Goal: Feedback & Contribution: Contribute content

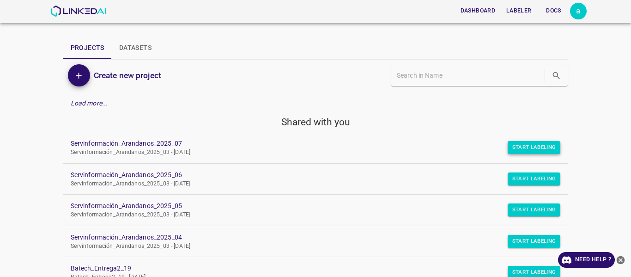
click at [523, 148] on button "Start Labeling" at bounding box center [534, 147] width 53 height 13
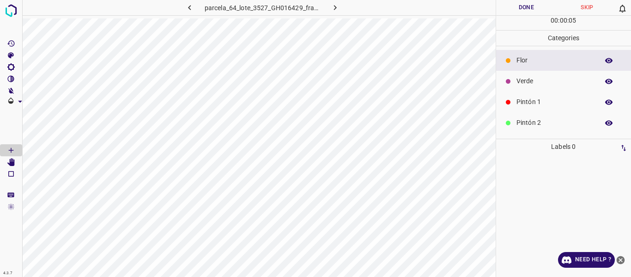
click at [524, 80] on p "Verde" at bounding box center [555, 81] width 78 height 10
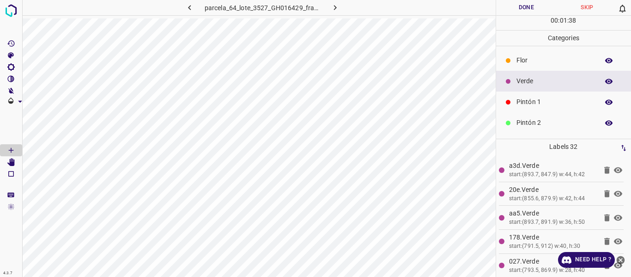
click at [536, 59] on p "Flor" at bounding box center [555, 60] width 78 height 10
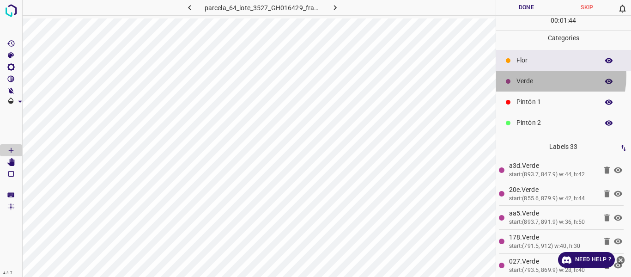
click at [539, 76] on div "Verde" at bounding box center [563, 81] width 135 height 21
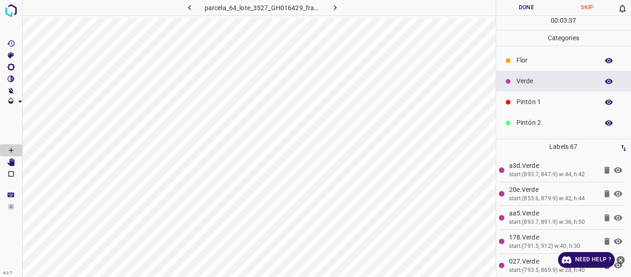
scroll to position [0, 15]
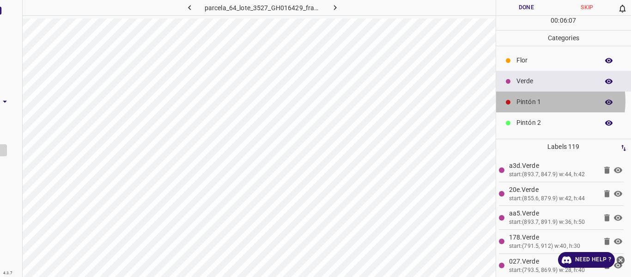
click at [536, 101] on p "Pintón 1" at bounding box center [555, 102] width 78 height 10
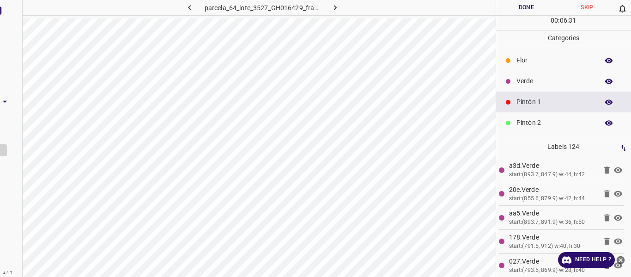
scroll to position [46, 0]
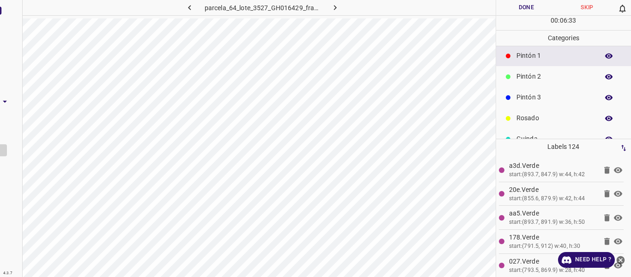
click at [541, 95] on p "Pintón 3" at bounding box center [555, 97] width 78 height 10
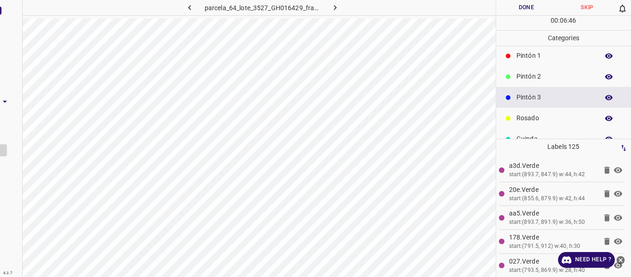
scroll to position [0, 0]
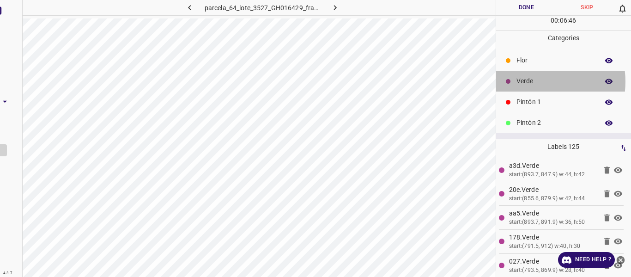
click at [536, 81] on p "Verde" at bounding box center [555, 81] width 78 height 10
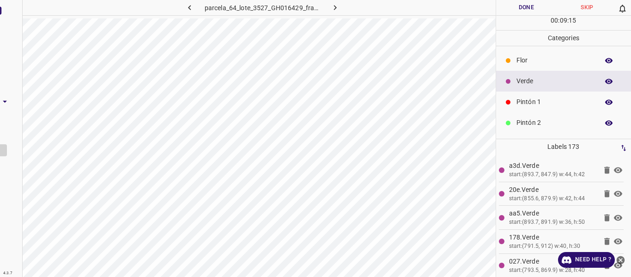
click at [515, 66] on div "Flor" at bounding box center [563, 60] width 135 height 21
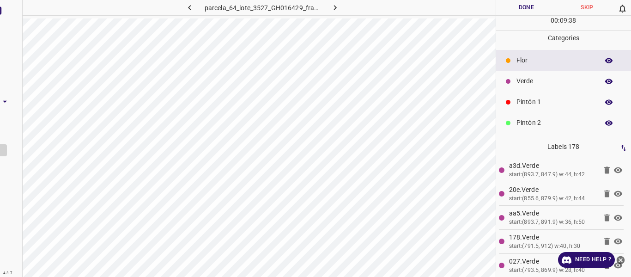
click at [550, 83] on p "Verde" at bounding box center [555, 81] width 78 height 10
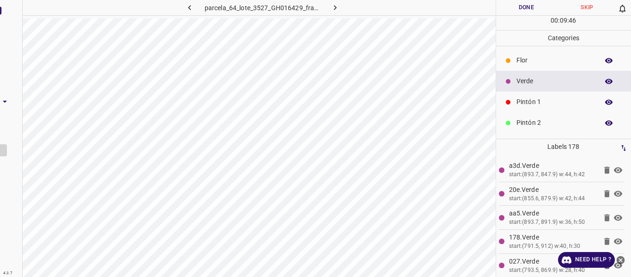
click at [535, 99] on p "Pintón 1" at bounding box center [555, 102] width 78 height 10
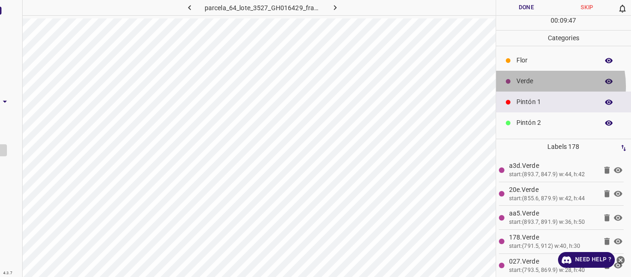
click at [533, 86] on p "Verde" at bounding box center [555, 81] width 78 height 10
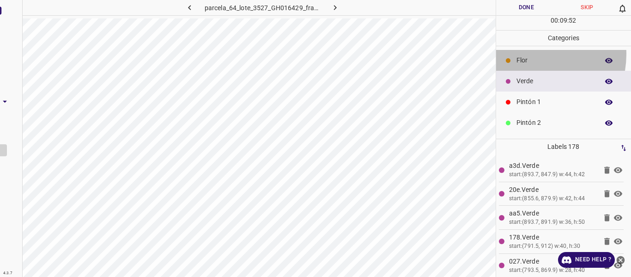
click at [529, 54] on div "Flor" at bounding box center [563, 60] width 135 height 21
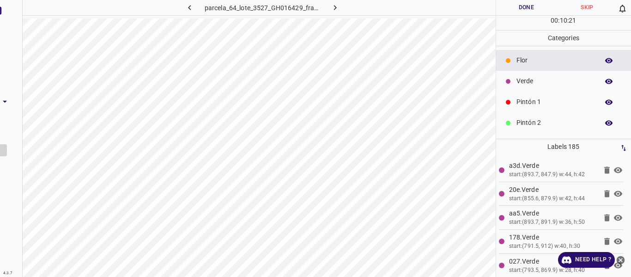
click at [521, 82] on p "Verde" at bounding box center [555, 81] width 78 height 10
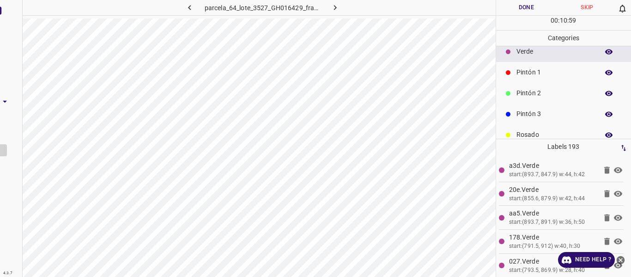
scroll to position [46, 0]
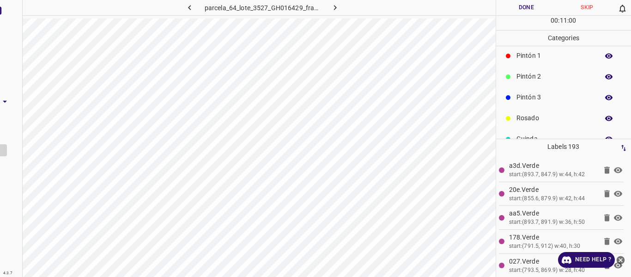
click at [529, 118] on p "Rosado" at bounding box center [555, 118] width 78 height 10
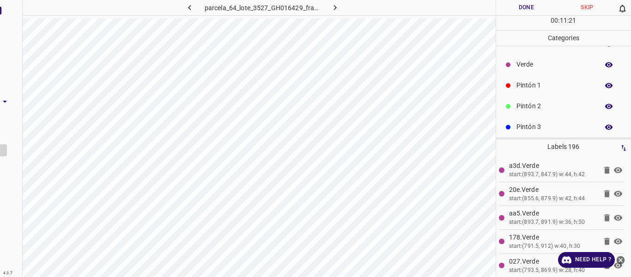
scroll to position [0, 0]
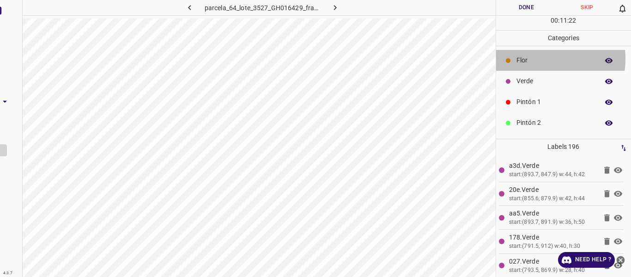
click at [527, 61] on p "Flor" at bounding box center [555, 60] width 78 height 10
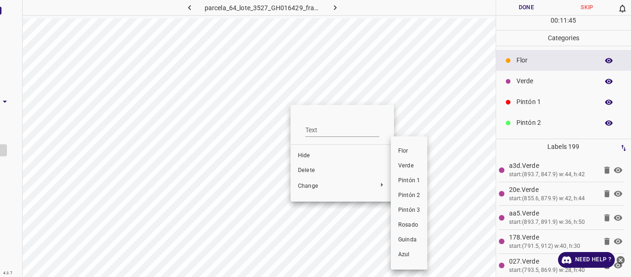
click at [406, 165] on span "Verde" at bounding box center [409, 166] width 22 height 8
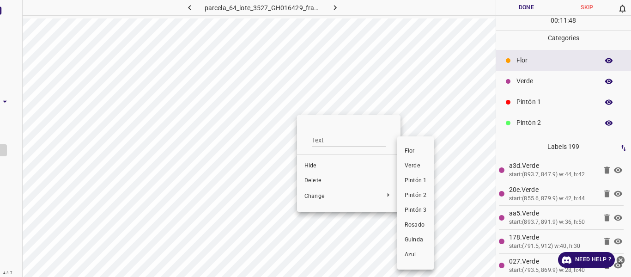
click at [415, 167] on span "Verde" at bounding box center [416, 166] width 22 height 8
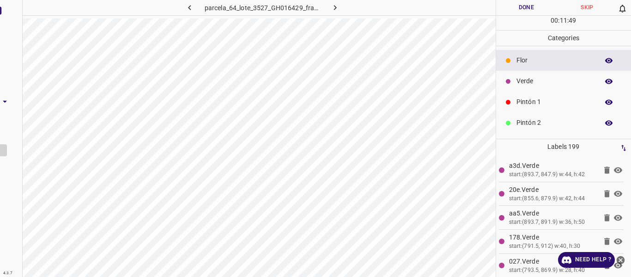
drag, startPoint x: 527, startPoint y: 82, endPoint x: 515, endPoint y: 92, distance: 16.4
click at [527, 83] on p "Verde" at bounding box center [555, 81] width 78 height 10
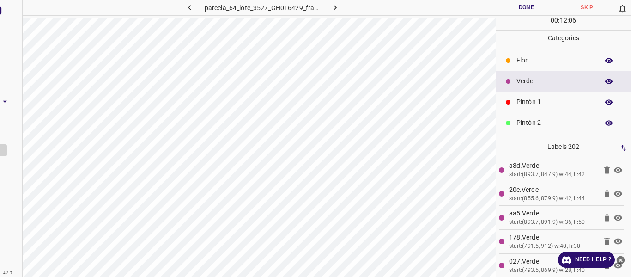
click at [516, 63] on p "Flor" at bounding box center [555, 60] width 78 height 10
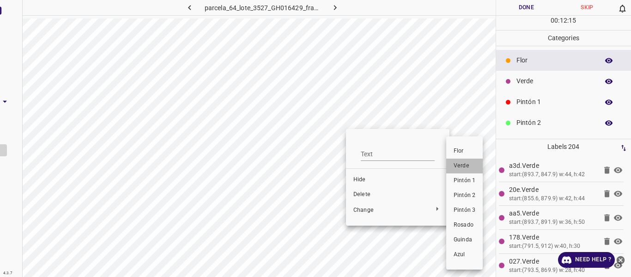
drag, startPoint x: 457, startPoint y: 167, endPoint x: 445, endPoint y: 195, distance: 30.2
click at [457, 168] on span "Verde" at bounding box center [465, 166] width 22 height 8
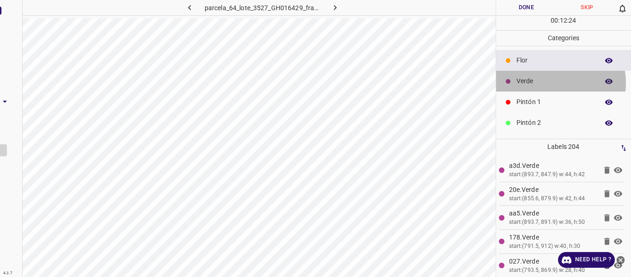
click at [550, 83] on p "Verde" at bounding box center [555, 81] width 78 height 10
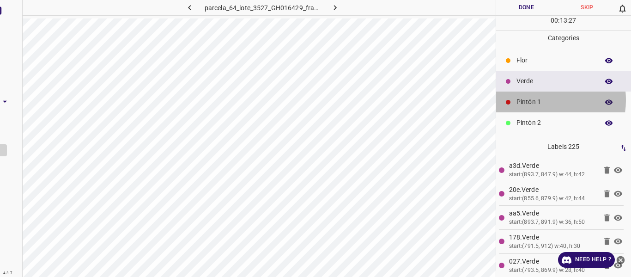
click at [538, 100] on p "Pintón 1" at bounding box center [555, 102] width 78 height 10
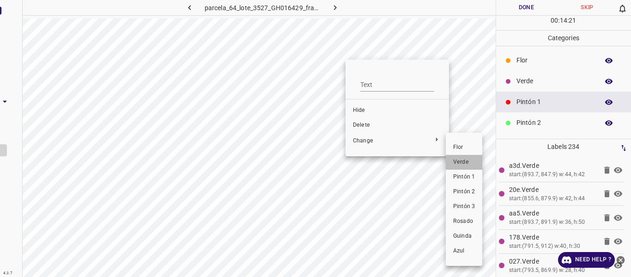
drag, startPoint x: 459, startPoint y: 166, endPoint x: 384, endPoint y: 93, distance: 104.2
click at [459, 165] on span "Verde" at bounding box center [464, 162] width 22 height 8
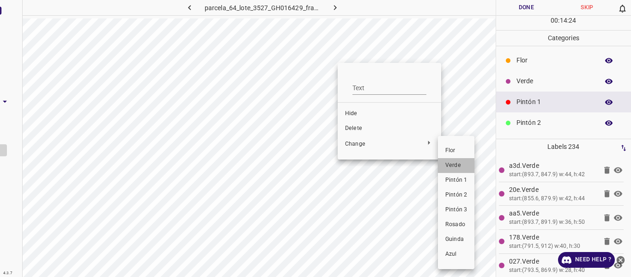
click at [456, 170] on li "Verde" at bounding box center [456, 165] width 36 height 15
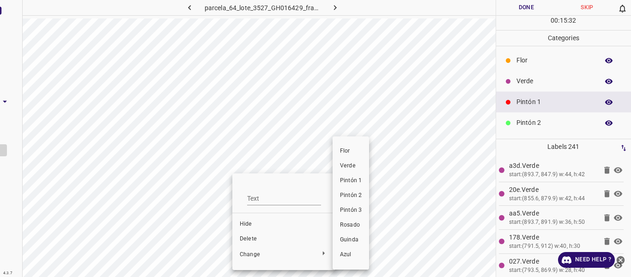
click at [351, 167] on span "Verde" at bounding box center [351, 166] width 22 height 8
click at [347, 166] on span "Verde" at bounding box center [351, 166] width 22 height 8
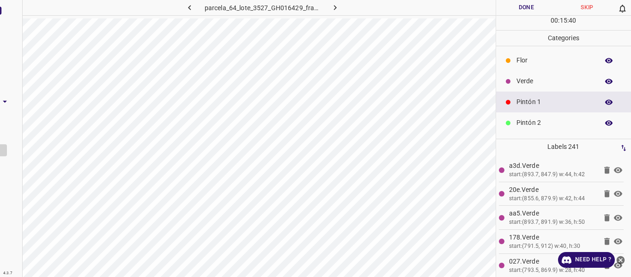
click at [524, 79] on p "Verde" at bounding box center [555, 81] width 78 height 10
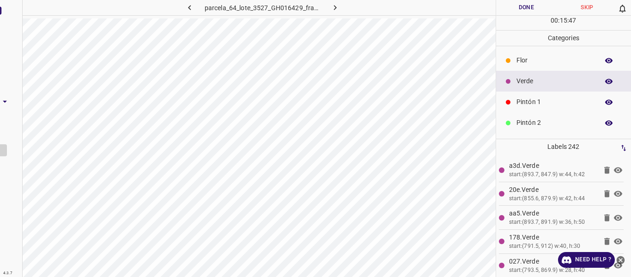
click at [544, 62] on p "Flor" at bounding box center [555, 60] width 78 height 10
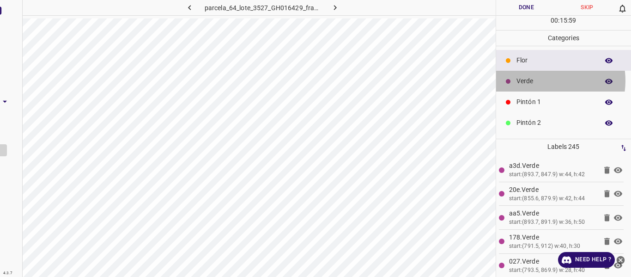
click at [541, 81] on p "Verde" at bounding box center [555, 81] width 78 height 10
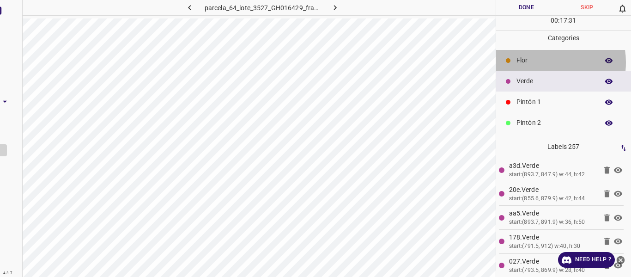
click at [536, 62] on p "Flor" at bounding box center [555, 60] width 78 height 10
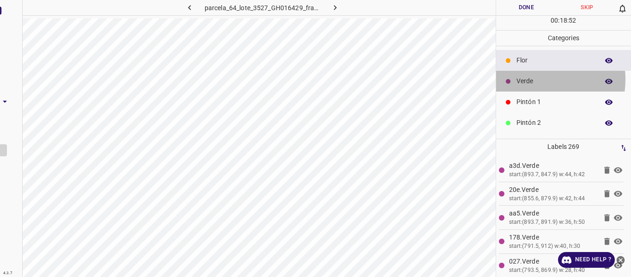
click at [530, 79] on p "Verde" at bounding box center [555, 81] width 78 height 10
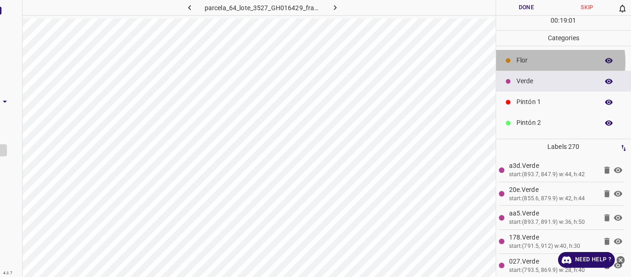
click at [542, 61] on p "Flor" at bounding box center [555, 60] width 78 height 10
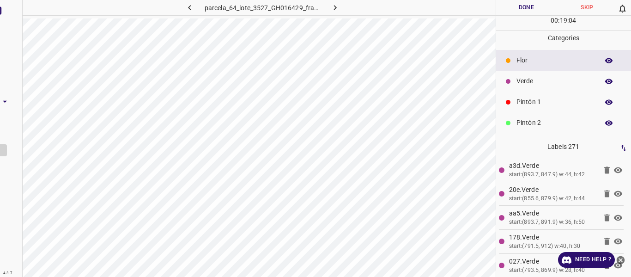
click at [535, 61] on p "Flor" at bounding box center [555, 60] width 78 height 10
click at [531, 81] on p "Verde" at bounding box center [555, 81] width 78 height 10
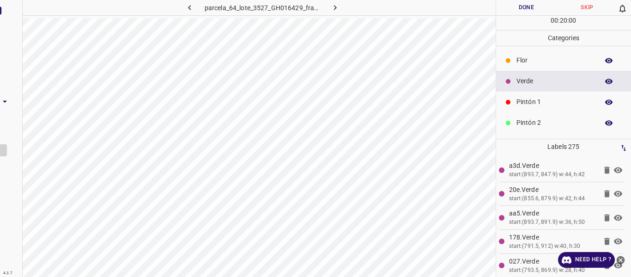
click at [519, 58] on p "Flor" at bounding box center [555, 60] width 78 height 10
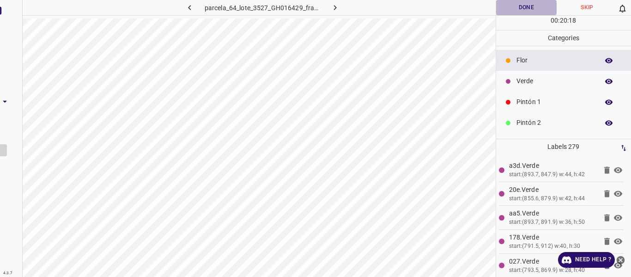
click at [521, 8] on button "Done" at bounding box center [526, 7] width 61 height 15
click at [337, 10] on icon "button" at bounding box center [335, 8] width 10 height 10
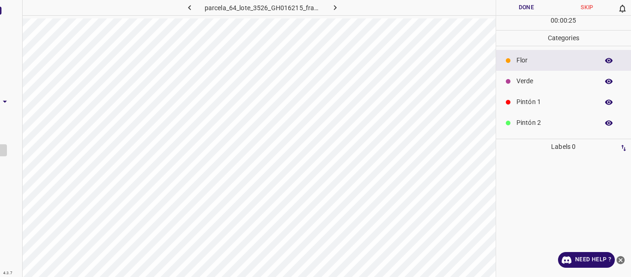
click at [534, 80] on p "Verde" at bounding box center [555, 81] width 78 height 10
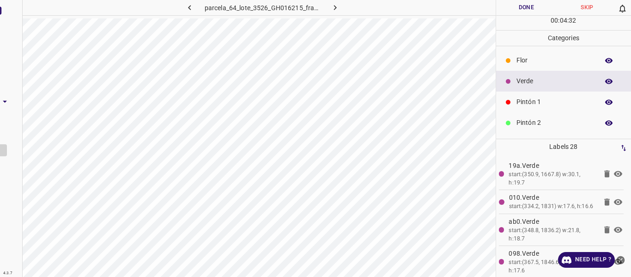
click at [536, 118] on p "Pintón 2" at bounding box center [555, 123] width 78 height 10
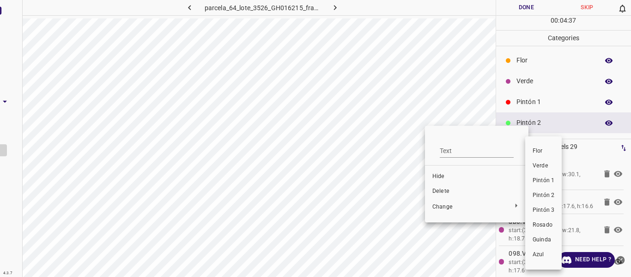
click at [545, 182] on span "Pintón 1" at bounding box center [544, 180] width 22 height 8
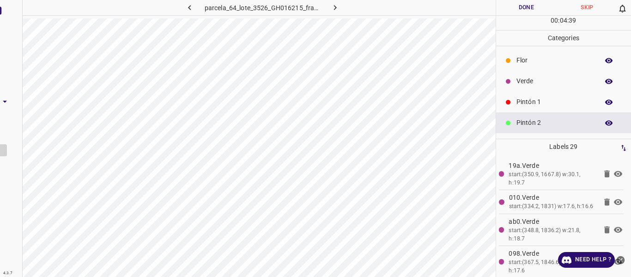
click at [531, 85] on p "Verde" at bounding box center [555, 81] width 78 height 10
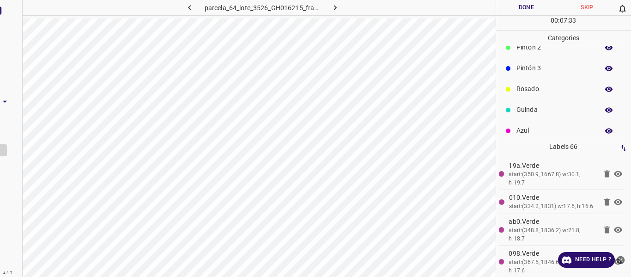
scroll to position [81, 0]
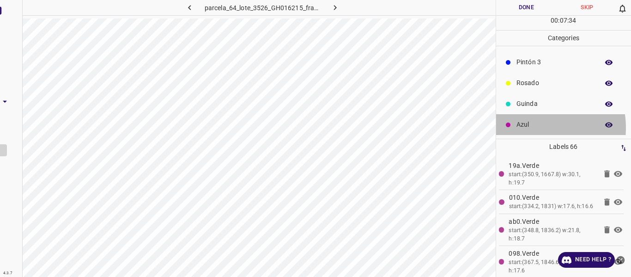
click at [532, 127] on p "Azul" at bounding box center [555, 125] width 78 height 10
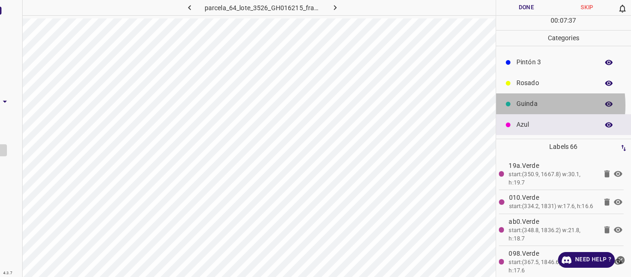
click at [521, 105] on p "Guinda" at bounding box center [555, 104] width 78 height 10
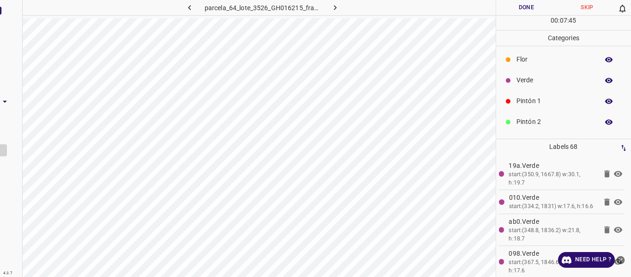
scroll to position [0, 0]
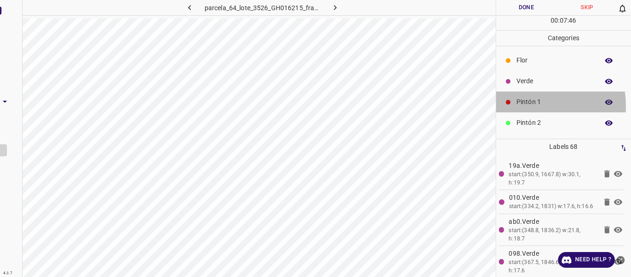
click at [515, 106] on div "Pintón 1" at bounding box center [563, 101] width 135 height 21
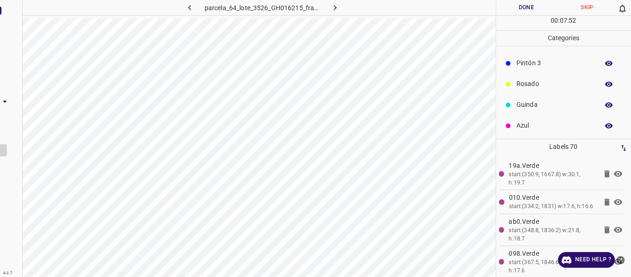
scroll to position [81, 0]
click at [530, 103] on p "Guinda" at bounding box center [555, 104] width 78 height 10
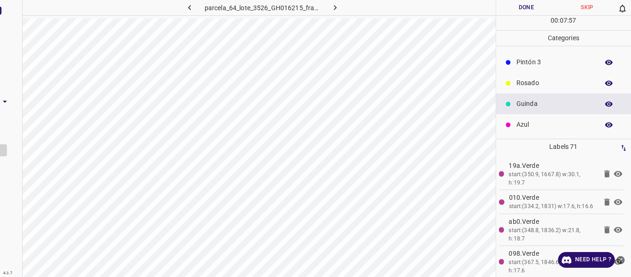
scroll to position [35, 0]
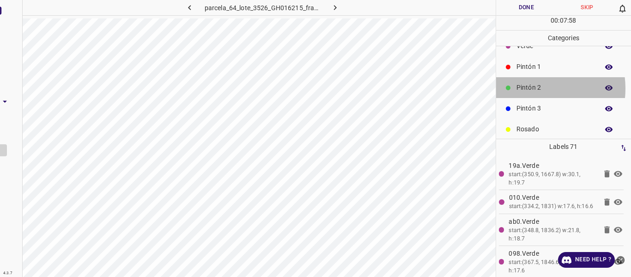
click at [528, 88] on p "Pintón 2" at bounding box center [555, 88] width 78 height 10
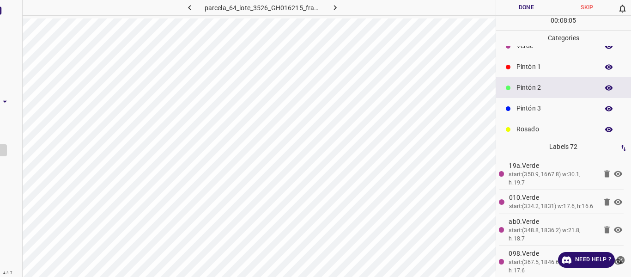
scroll to position [81, 0]
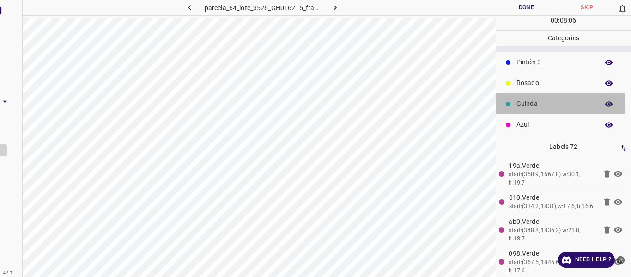
click at [531, 103] on p "Guinda" at bounding box center [555, 104] width 78 height 10
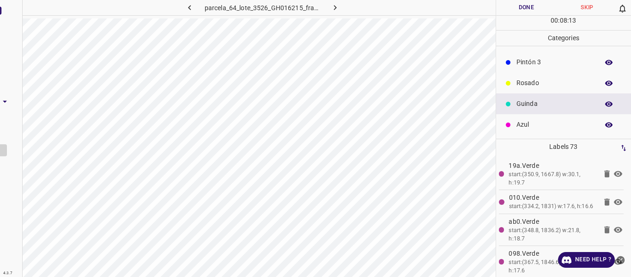
scroll to position [0, 0]
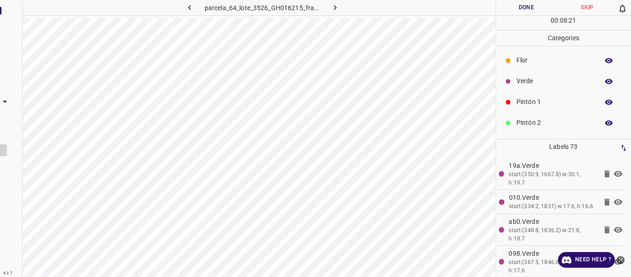
click at [526, 84] on p "Verde" at bounding box center [555, 81] width 78 height 10
click at [524, 124] on p "Azul" at bounding box center [555, 125] width 78 height 10
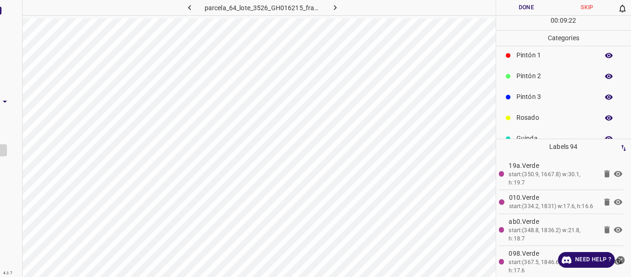
scroll to position [0, 0]
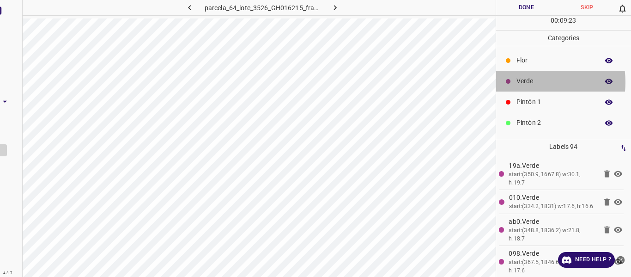
click at [529, 82] on p "Verde" at bounding box center [555, 81] width 78 height 10
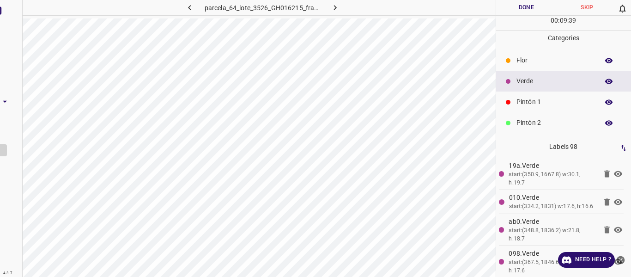
click at [528, 61] on p "Flor" at bounding box center [555, 60] width 78 height 10
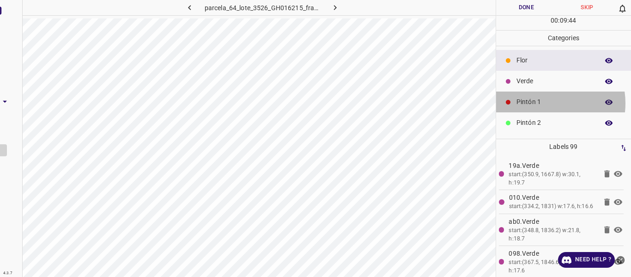
click at [543, 103] on p "Pintón 1" at bounding box center [555, 102] width 78 height 10
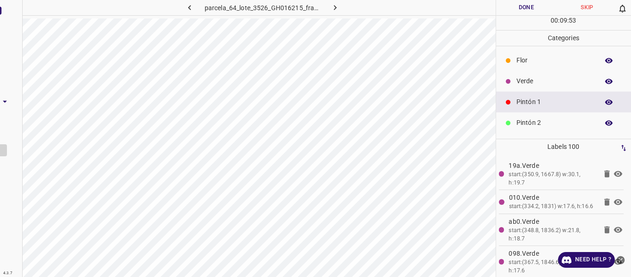
click at [549, 85] on p "Verde" at bounding box center [555, 81] width 78 height 10
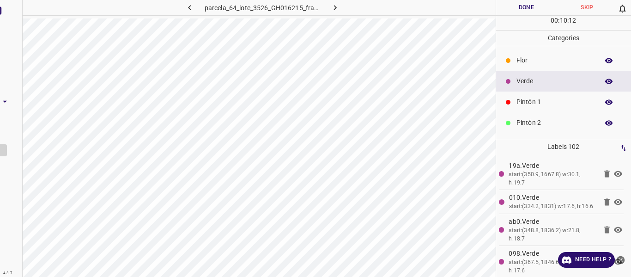
scroll to position [81, 0]
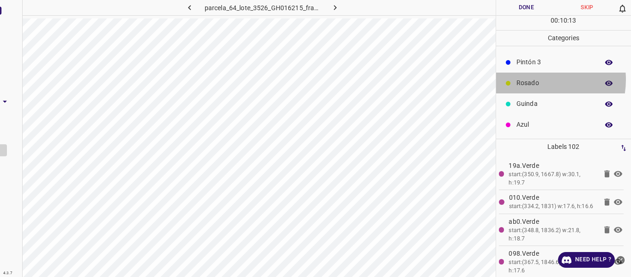
click at [537, 79] on p "Rosado" at bounding box center [555, 83] width 78 height 10
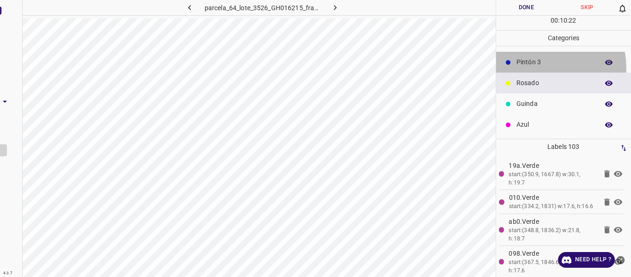
click at [538, 68] on div "Pintón 3" at bounding box center [563, 62] width 135 height 21
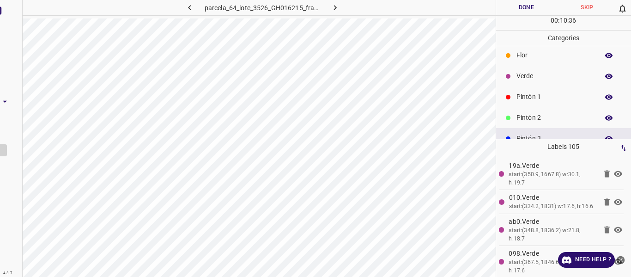
scroll to position [0, 0]
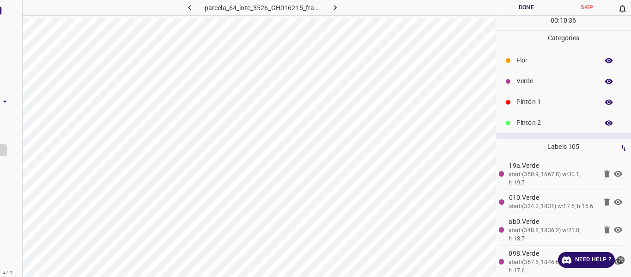
click at [530, 118] on p "Pintón 2" at bounding box center [555, 123] width 78 height 10
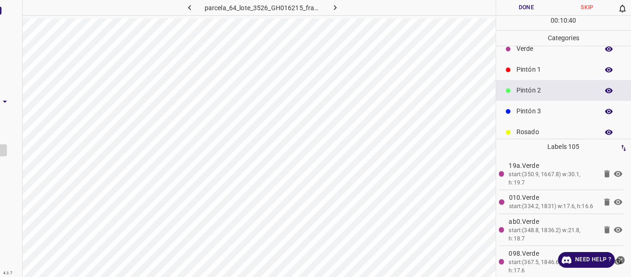
scroll to position [46, 0]
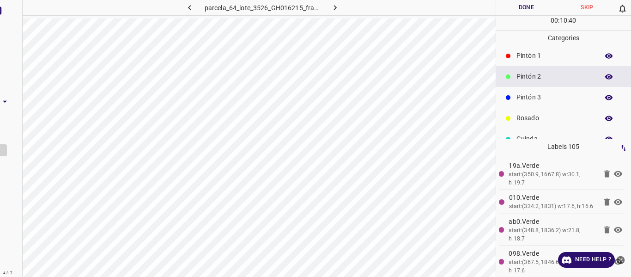
click at [532, 92] on div "Pintón 3" at bounding box center [563, 97] width 135 height 21
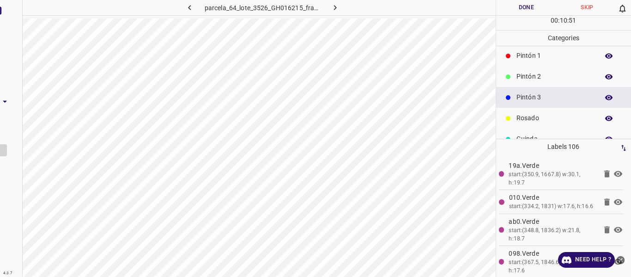
click at [524, 80] on p "Pintón 2" at bounding box center [555, 77] width 78 height 10
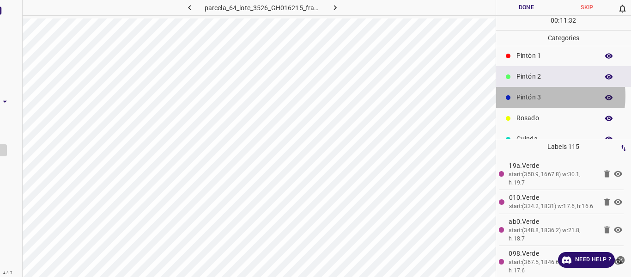
click at [533, 96] on p "Pintón 3" at bounding box center [555, 97] width 78 height 10
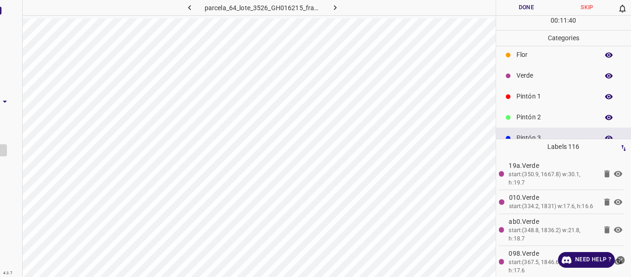
scroll to position [0, 0]
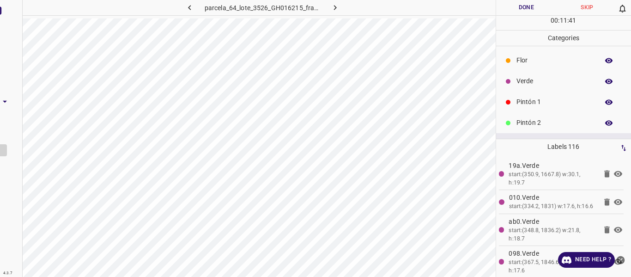
click at [535, 79] on p "Verde" at bounding box center [555, 81] width 78 height 10
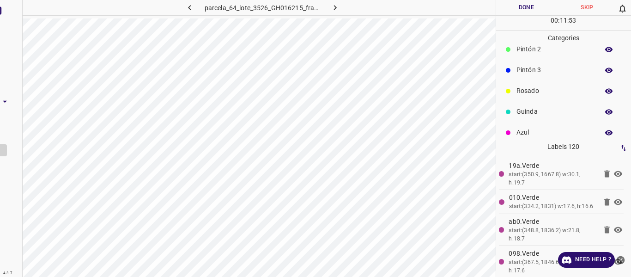
scroll to position [81, 0]
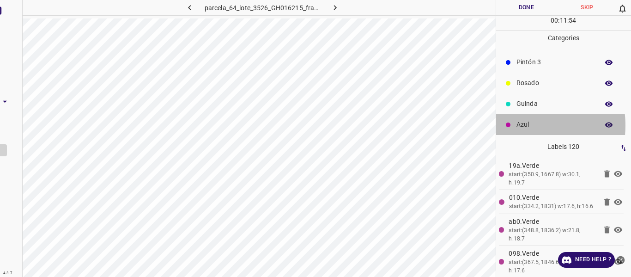
click at [524, 125] on p "Azul" at bounding box center [555, 125] width 78 height 10
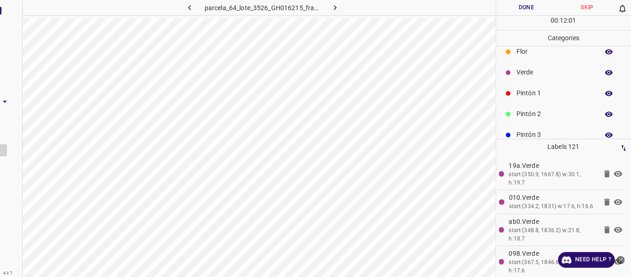
scroll to position [0, 0]
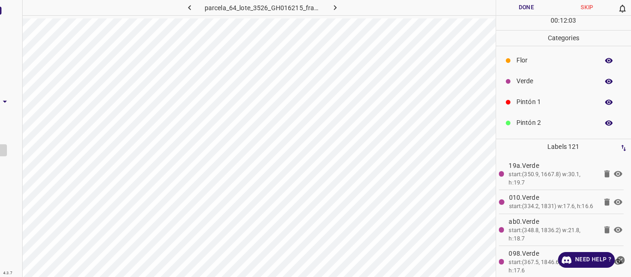
click at [515, 98] on div "Pintón 1" at bounding box center [563, 101] width 135 height 21
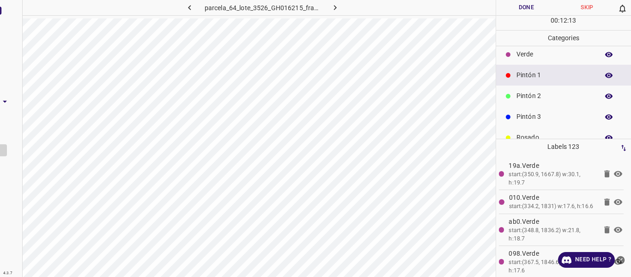
scroll to position [81, 0]
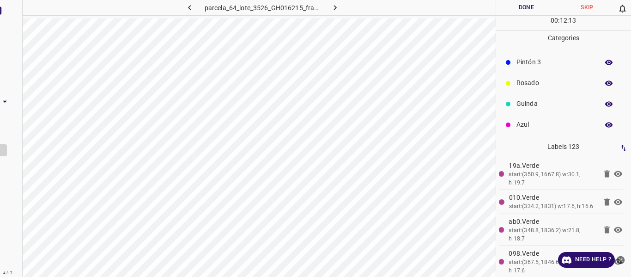
click at [522, 81] on p "Rosado" at bounding box center [555, 83] width 78 height 10
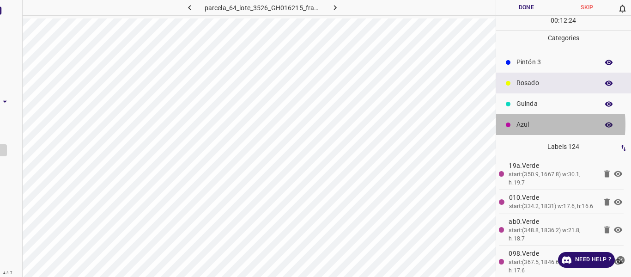
click at [524, 124] on p "Azul" at bounding box center [555, 125] width 78 height 10
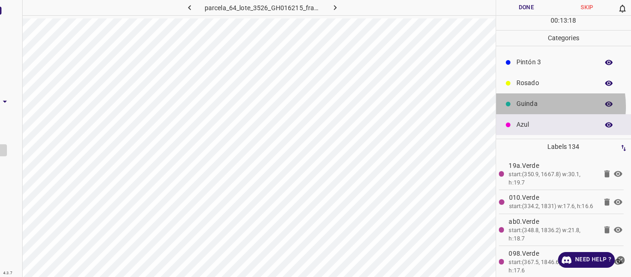
click at [533, 106] on p "Guinda" at bounding box center [555, 104] width 78 height 10
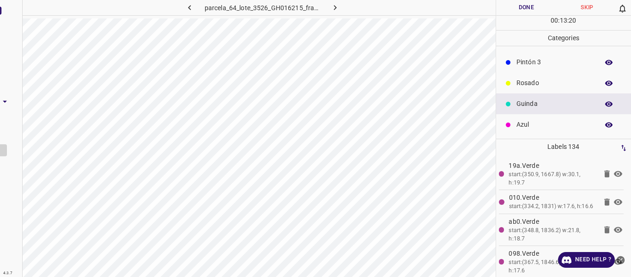
drag, startPoint x: 517, startPoint y: 86, endPoint x: 518, endPoint y: 96, distance: 10.2
click at [517, 86] on p "Rosado" at bounding box center [555, 83] width 78 height 10
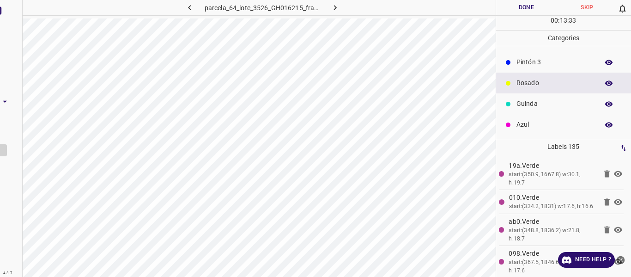
click at [536, 57] on p "Pintón 3" at bounding box center [555, 62] width 78 height 10
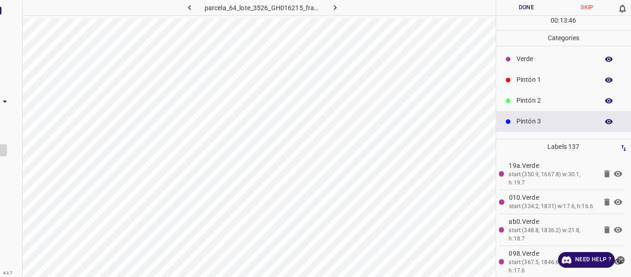
scroll to position [0, 0]
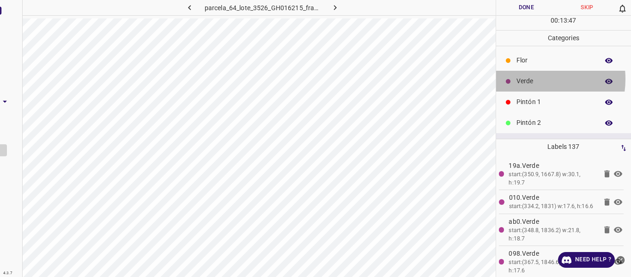
click at [533, 79] on p "Verde" at bounding box center [555, 81] width 78 height 10
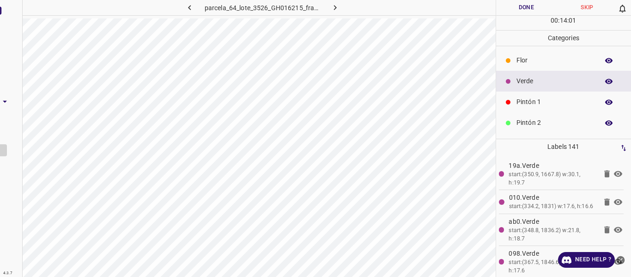
drag, startPoint x: 529, startPoint y: 61, endPoint x: 500, endPoint y: 94, distance: 44.2
click at [528, 61] on p "Flor" at bounding box center [555, 60] width 78 height 10
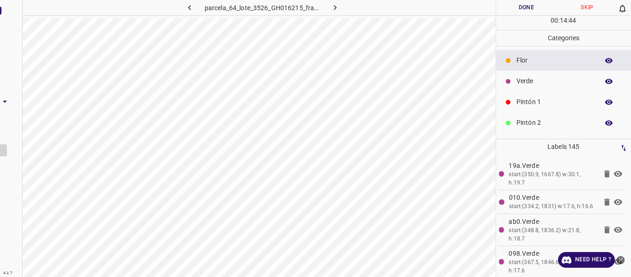
click at [544, 103] on p "Pintón 1" at bounding box center [555, 102] width 78 height 10
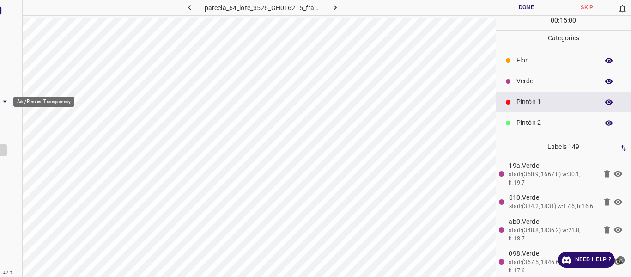
click at [4, 101] on icon "Add/Remove Transparency" at bounding box center [5, 101] width 4 height 2
click at [5, 102] on icon "Add/Remove Transparency" at bounding box center [5, 101] width 4 height 2
click at [4, 102] on icon "Add/Remove Transparency" at bounding box center [5, 102] width 10 height 10
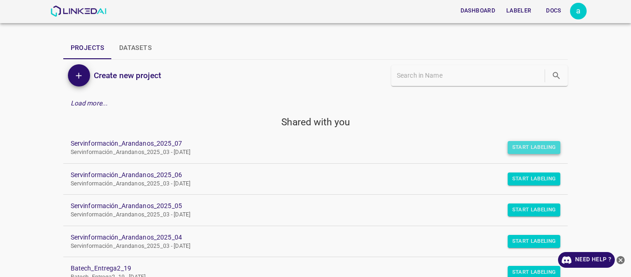
click at [525, 151] on button "Start Labeling" at bounding box center [534, 147] width 53 height 13
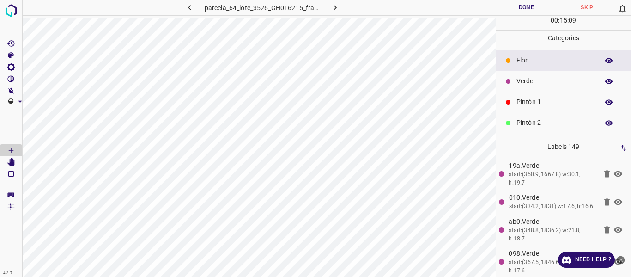
click at [518, 103] on p "Pintón 1" at bounding box center [555, 102] width 78 height 10
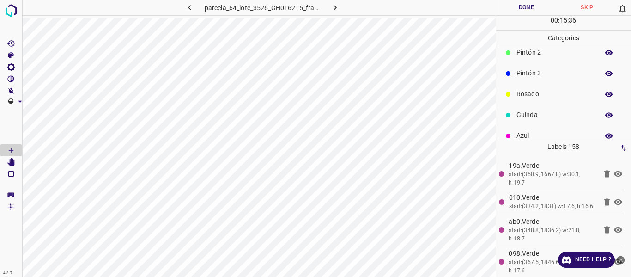
scroll to position [81, 0]
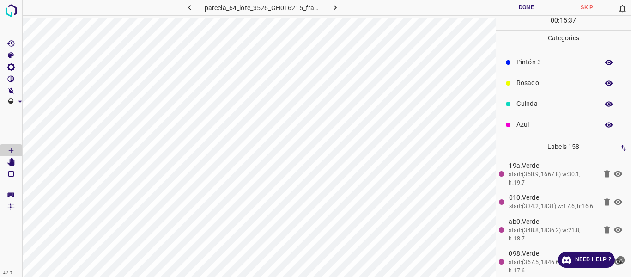
click at [530, 103] on p "Guinda" at bounding box center [555, 104] width 78 height 10
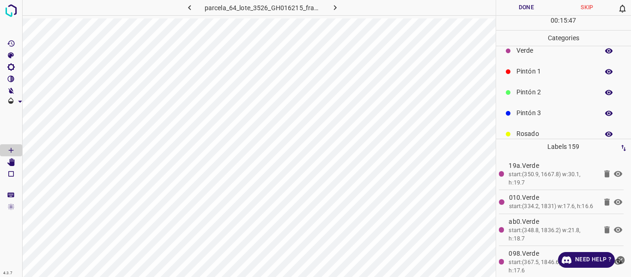
scroll to position [0, 0]
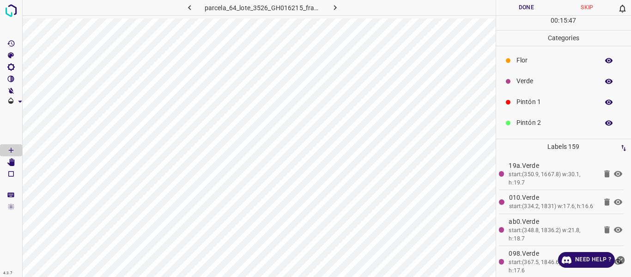
click at [539, 105] on p "Pintón 1" at bounding box center [555, 102] width 78 height 10
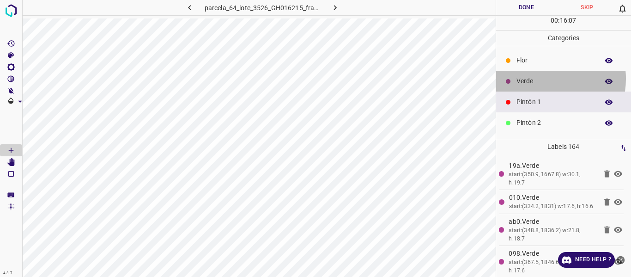
click at [540, 79] on p "Verde" at bounding box center [555, 81] width 78 height 10
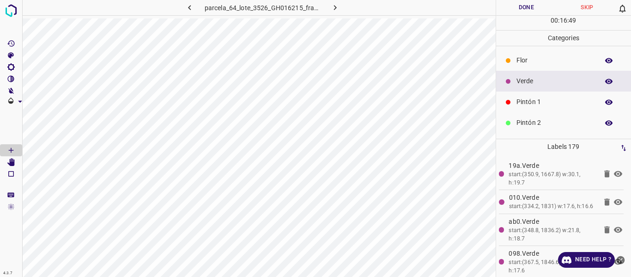
click at [536, 105] on p "Pintón 1" at bounding box center [555, 102] width 78 height 10
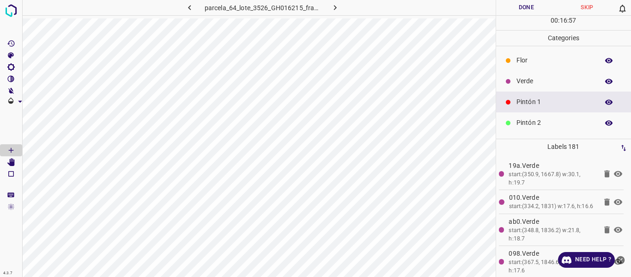
click at [521, 80] on p "Verde" at bounding box center [555, 81] width 78 height 10
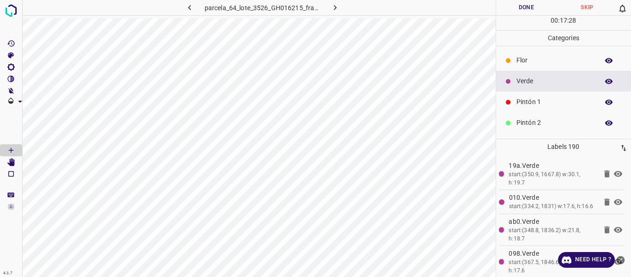
click at [532, 108] on div "Pintón 1" at bounding box center [563, 101] width 135 height 21
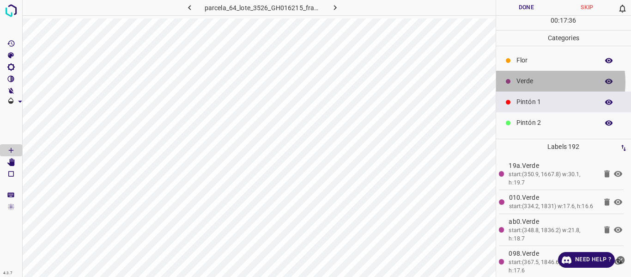
click at [538, 82] on p "Verde" at bounding box center [555, 81] width 78 height 10
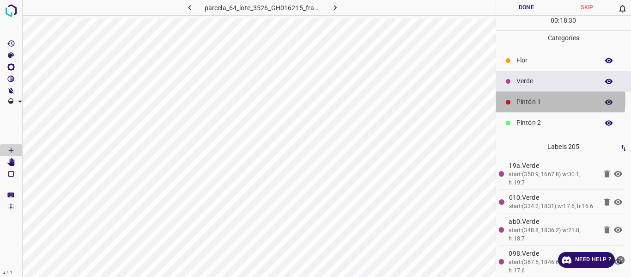
click at [522, 99] on p "Pintón 1" at bounding box center [555, 102] width 78 height 10
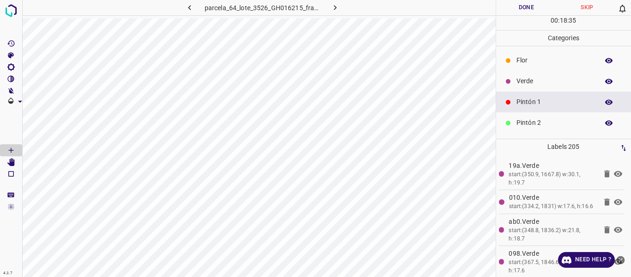
click at [534, 118] on p "Pintón 2" at bounding box center [555, 123] width 78 height 10
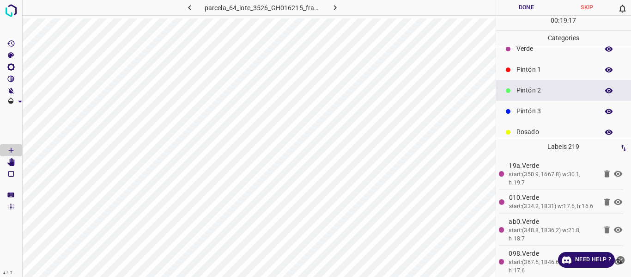
scroll to position [81, 0]
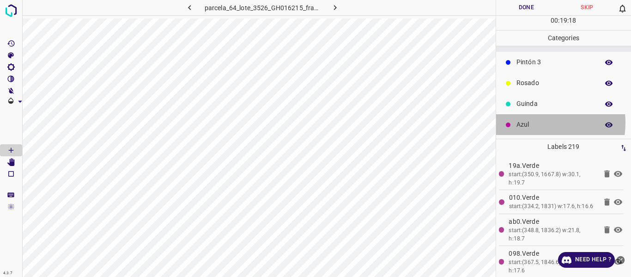
click at [529, 122] on p "Azul" at bounding box center [555, 125] width 78 height 10
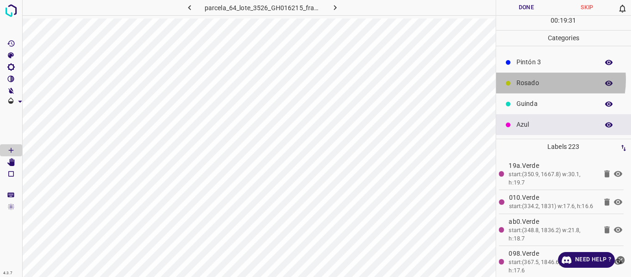
click at [534, 79] on p "Rosado" at bounding box center [555, 83] width 78 height 10
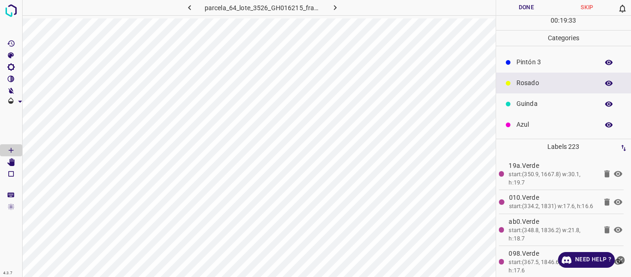
click at [536, 104] on p "Guinda" at bounding box center [555, 104] width 78 height 10
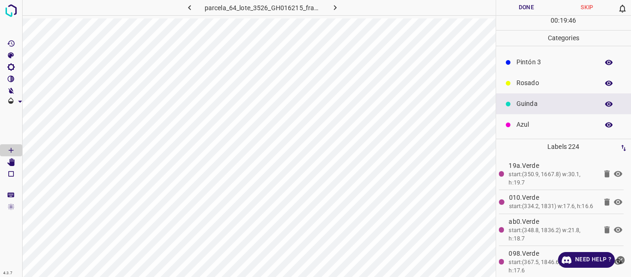
scroll to position [0, 0]
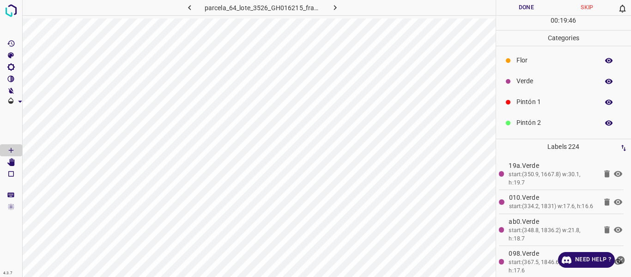
click at [528, 99] on p "Pintón 1" at bounding box center [555, 102] width 78 height 10
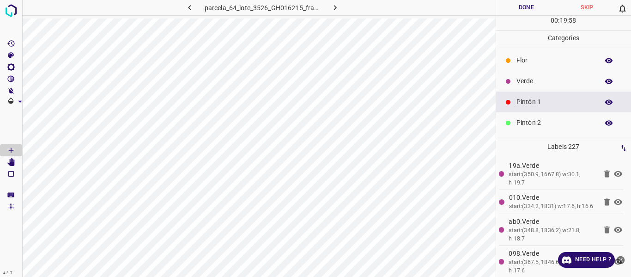
click at [529, 81] on p "Verde" at bounding box center [555, 81] width 78 height 10
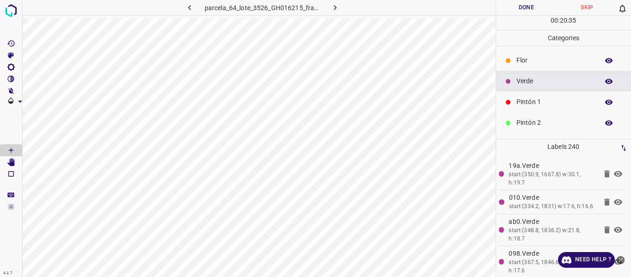
click at [538, 103] on p "Pintón 1" at bounding box center [555, 102] width 78 height 10
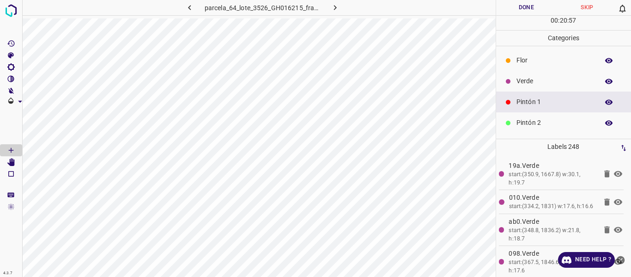
click at [535, 83] on p "Verde" at bounding box center [555, 81] width 78 height 10
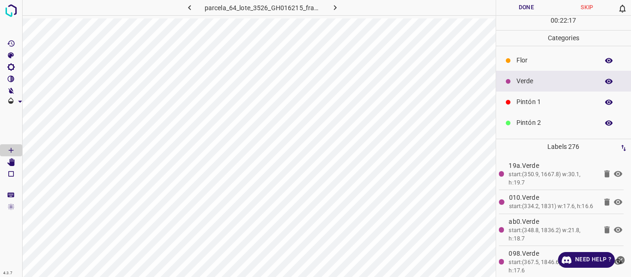
click at [532, 99] on p "Pintón 1" at bounding box center [555, 102] width 78 height 10
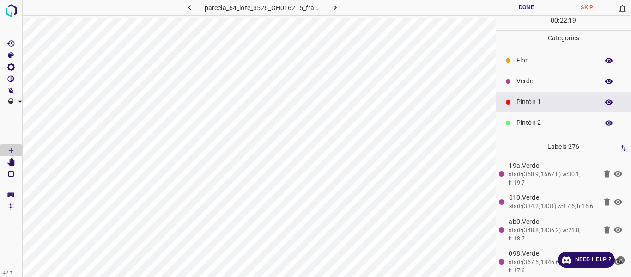
click at [529, 122] on p "Pintón 2" at bounding box center [555, 123] width 78 height 10
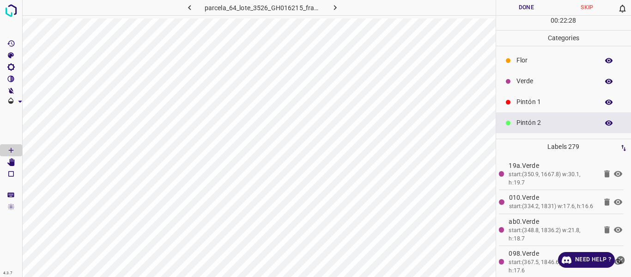
click at [527, 81] on p "Verde" at bounding box center [555, 81] width 78 height 10
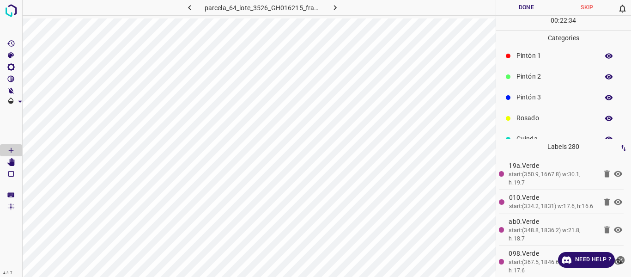
scroll to position [81, 0]
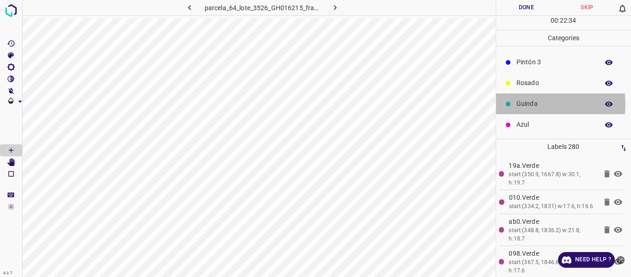
click at [531, 103] on p "Guinda" at bounding box center [555, 104] width 78 height 10
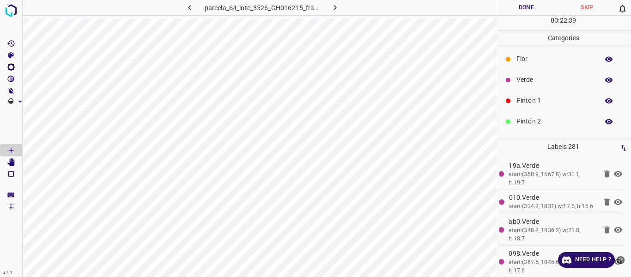
scroll to position [0, 0]
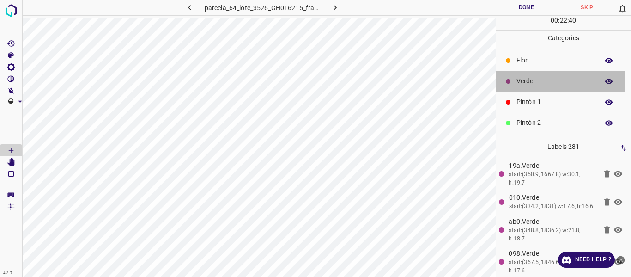
click at [525, 81] on p "Verde" at bounding box center [555, 81] width 78 height 10
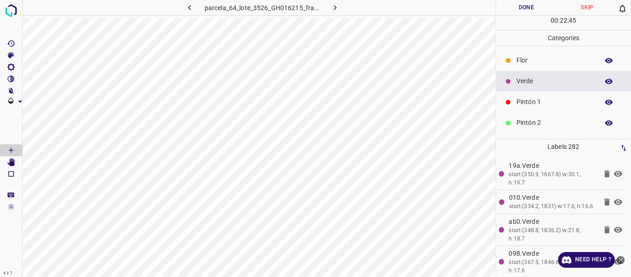
click at [522, 101] on p "Pintón 1" at bounding box center [555, 102] width 78 height 10
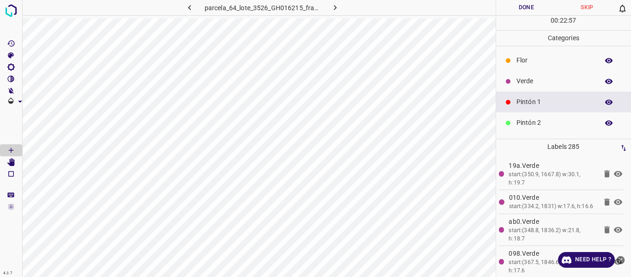
scroll to position [46, 0]
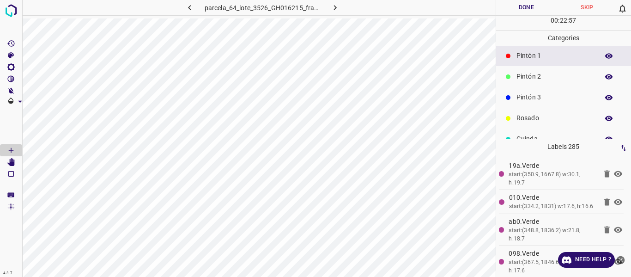
click at [525, 120] on p "Rosado" at bounding box center [555, 118] width 78 height 10
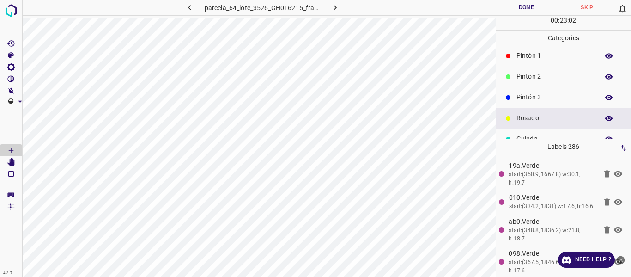
scroll to position [81, 0]
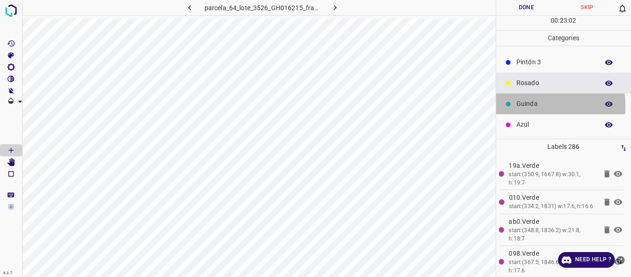
click at [531, 106] on p "Guinda" at bounding box center [555, 104] width 78 height 10
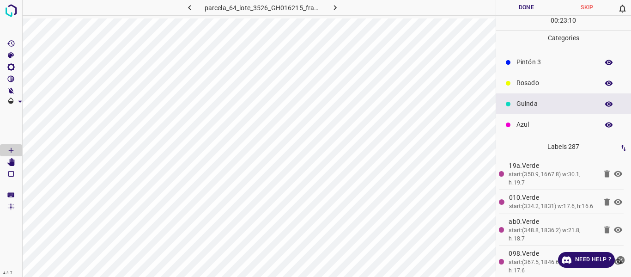
click at [530, 122] on p "Azul" at bounding box center [555, 125] width 78 height 10
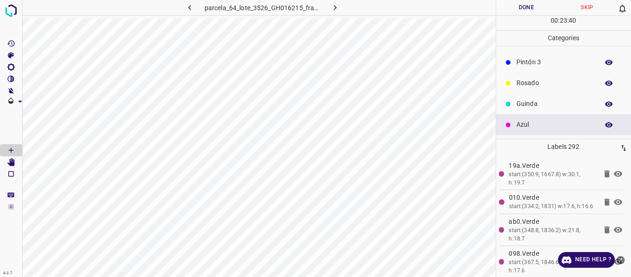
click at [530, 57] on p "Pintón 3" at bounding box center [555, 62] width 78 height 10
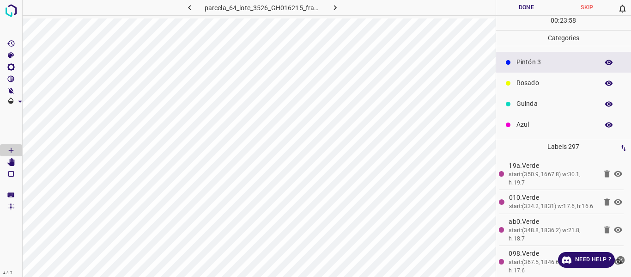
scroll to position [35, 0]
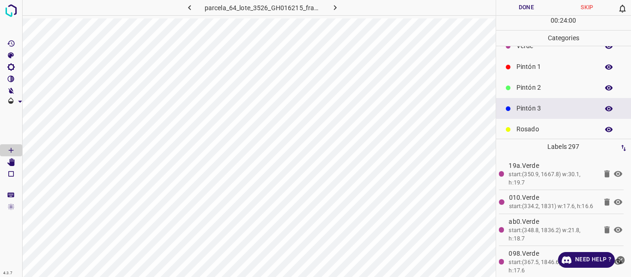
click at [529, 70] on p "Pintón 1" at bounding box center [555, 67] width 78 height 10
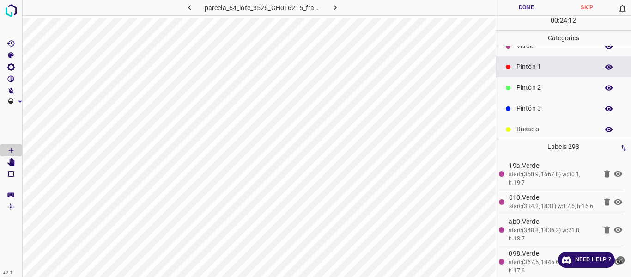
scroll to position [0, 0]
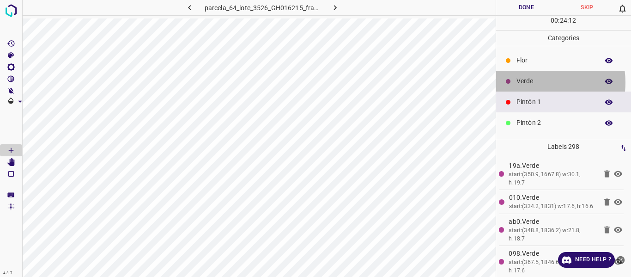
click at [534, 82] on p "Verde" at bounding box center [555, 81] width 78 height 10
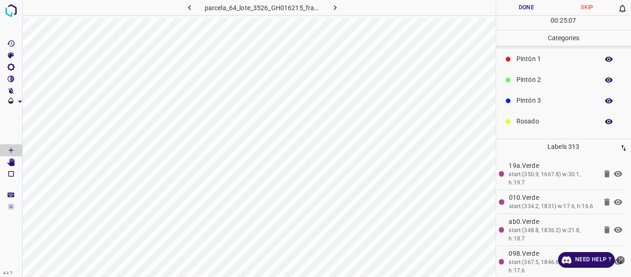
scroll to position [81, 0]
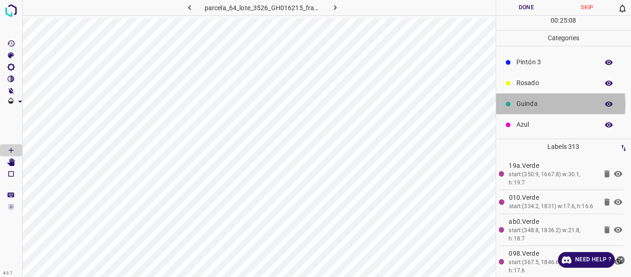
click at [532, 104] on p "Guinda" at bounding box center [555, 104] width 78 height 10
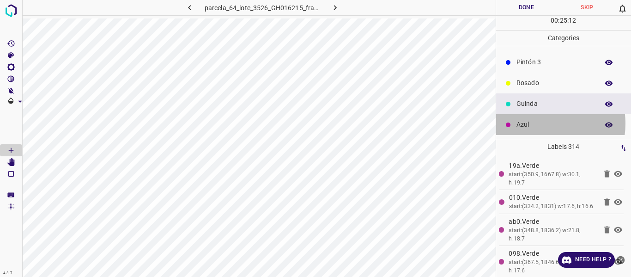
click at [540, 123] on p "Azul" at bounding box center [555, 125] width 78 height 10
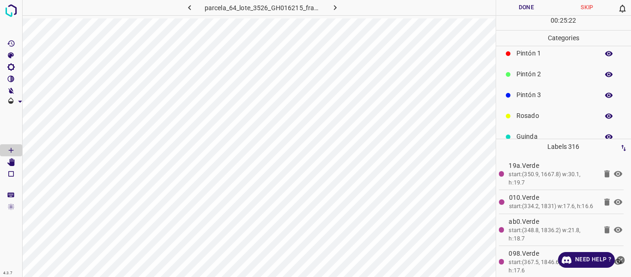
scroll to position [0, 0]
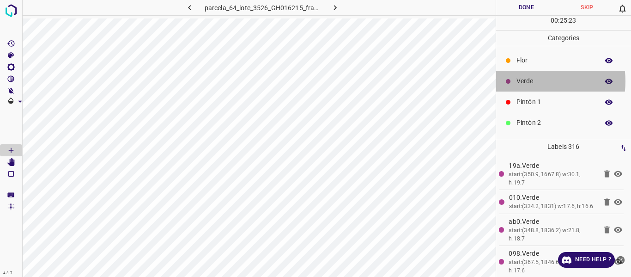
click at [533, 81] on p "Verde" at bounding box center [555, 81] width 78 height 10
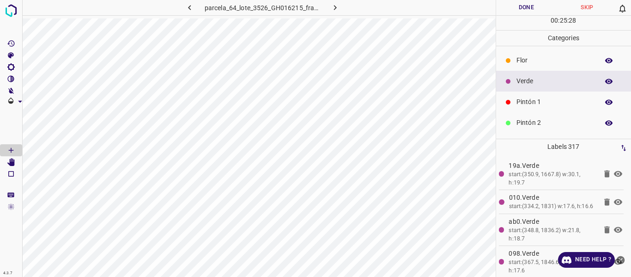
scroll to position [81, 0]
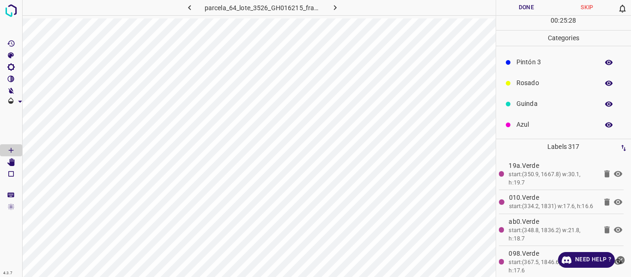
click at [539, 103] on p "Guinda" at bounding box center [555, 104] width 78 height 10
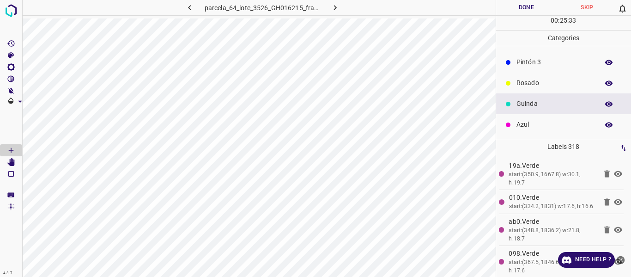
scroll to position [0, 0]
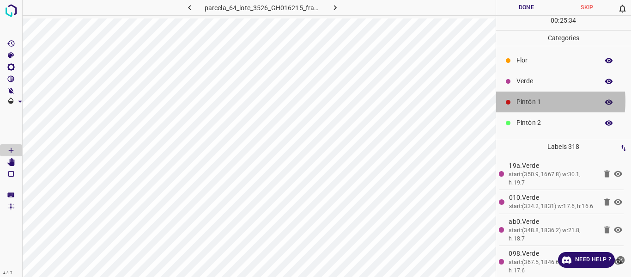
click at [527, 102] on p "Pintón 1" at bounding box center [555, 102] width 78 height 10
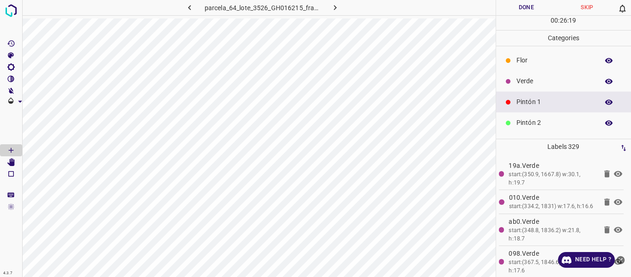
click at [530, 82] on p "Verde" at bounding box center [555, 81] width 78 height 10
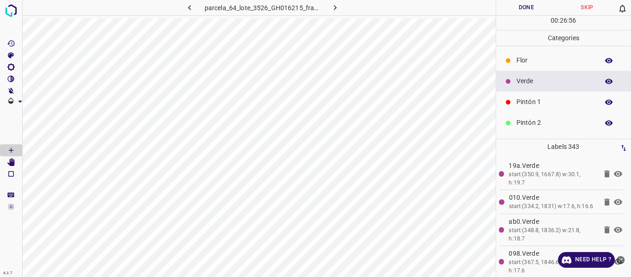
click at [524, 61] on p "Flor" at bounding box center [555, 60] width 78 height 10
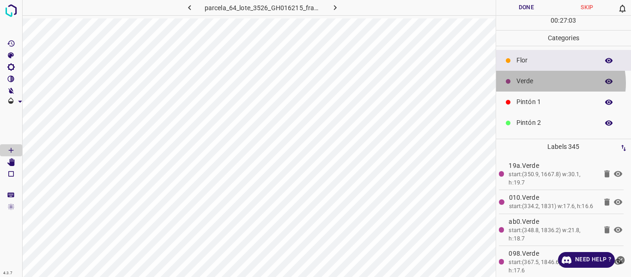
click at [552, 83] on p "Verde" at bounding box center [555, 81] width 78 height 10
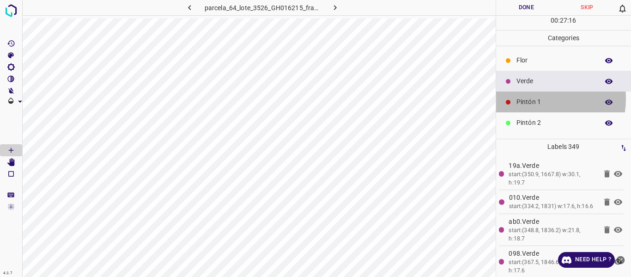
click at [532, 98] on p "Pintón 1" at bounding box center [555, 102] width 78 height 10
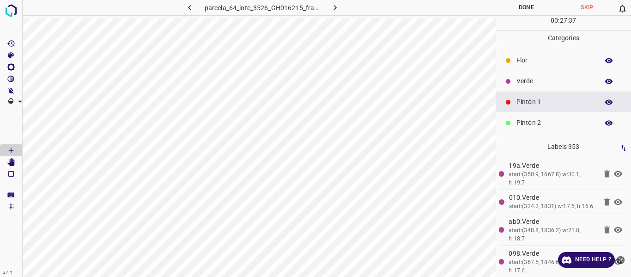
click at [524, 83] on p "Verde" at bounding box center [555, 81] width 78 height 10
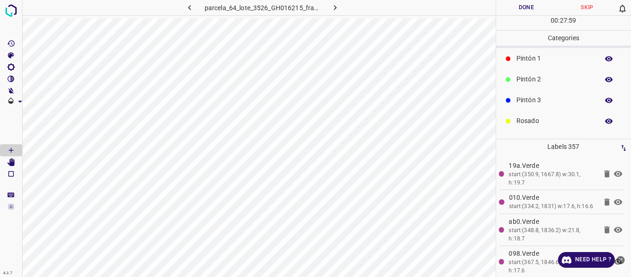
scroll to position [81, 0]
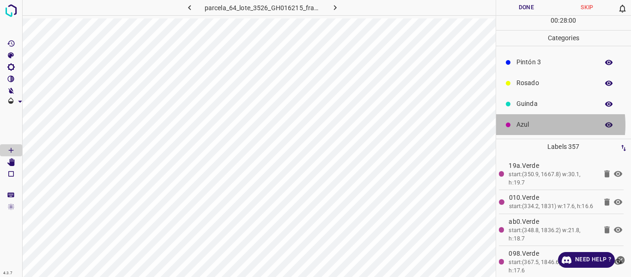
click at [528, 125] on p "Azul" at bounding box center [555, 125] width 78 height 10
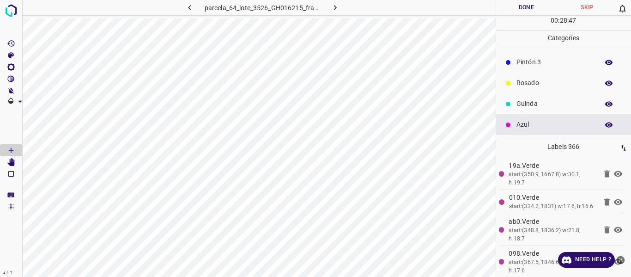
scroll to position [35, 0]
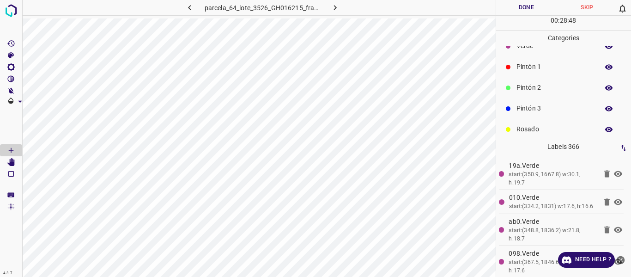
click at [537, 84] on p "Pintón 2" at bounding box center [555, 88] width 78 height 10
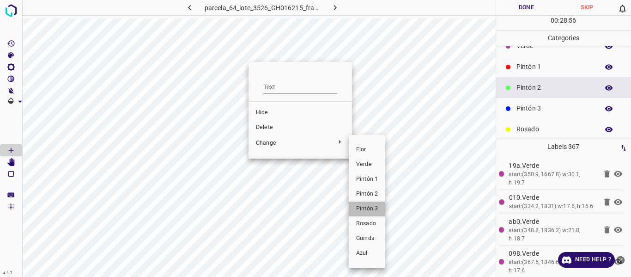
click at [370, 208] on span "Pintón 3" at bounding box center [367, 209] width 22 height 8
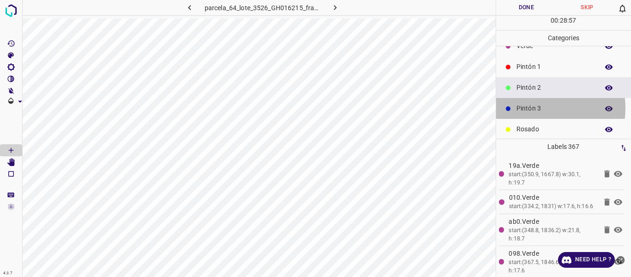
click at [533, 108] on p "Pintón 3" at bounding box center [555, 108] width 78 height 10
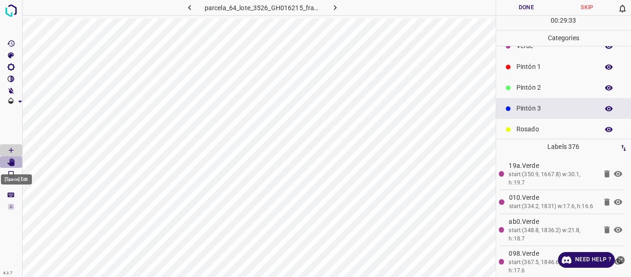
click at [11, 159] on icon "[Space] Edit" at bounding box center [10, 162] width 7 height 8
click at [13, 147] on icon "[Space] Draw" at bounding box center [11, 150] width 8 height 8
click at [12, 161] on icon "[Space] Edit" at bounding box center [10, 162] width 7 height 8
click at [9, 148] on icon "[Space] Draw" at bounding box center [11, 150] width 8 height 8
click at [546, 88] on p "Pintón 2" at bounding box center [555, 88] width 78 height 10
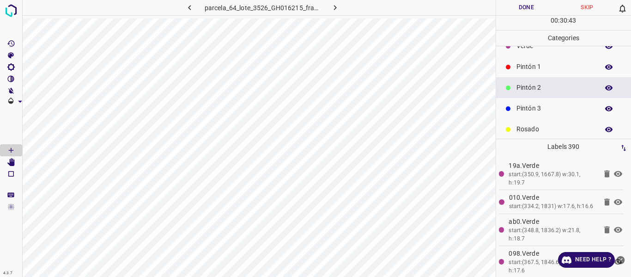
click at [534, 107] on p "Pintón 3" at bounding box center [555, 108] width 78 height 10
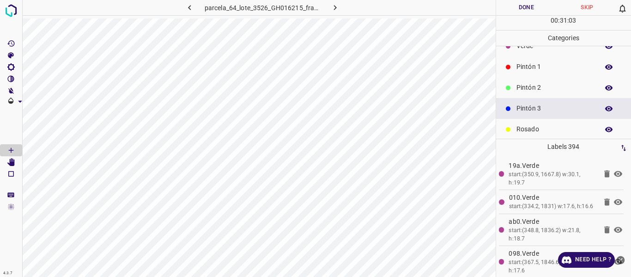
click at [529, 130] on p "Rosado" at bounding box center [555, 129] width 78 height 10
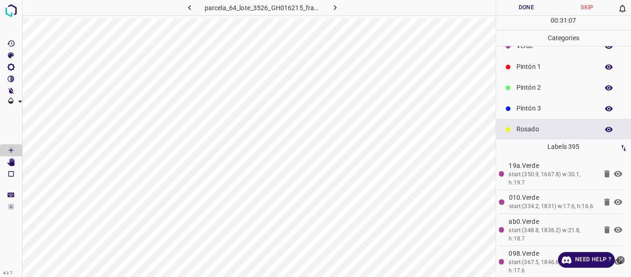
click at [523, 104] on p "Pintón 3" at bounding box center [555, 108] width 78 height 10
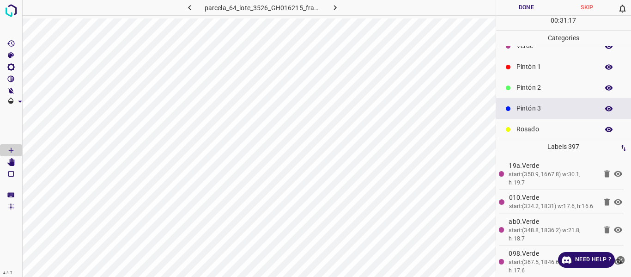
click at [543, 87] on p "Pintón 2" at bounding box center [555, 88] width 78 height 10
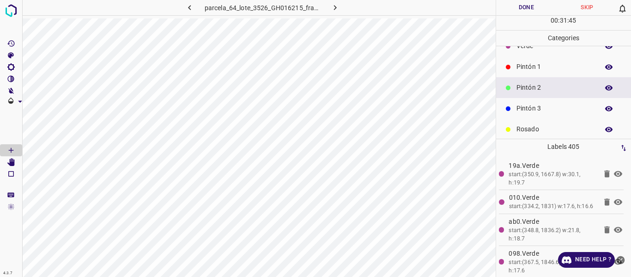
click at [526, 66] on p "Pintón 1" at bounding box center [555, 67] width 78 height 10
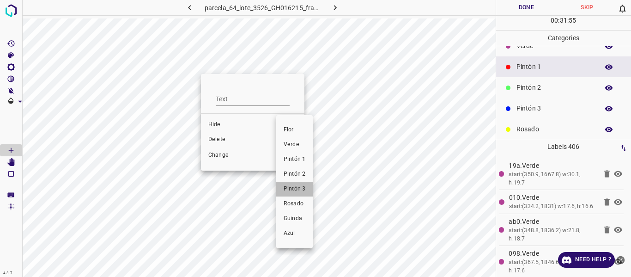
click at [295, 187] on span "Pintón 3" at bounding box center [295, 189] width 22 height 8
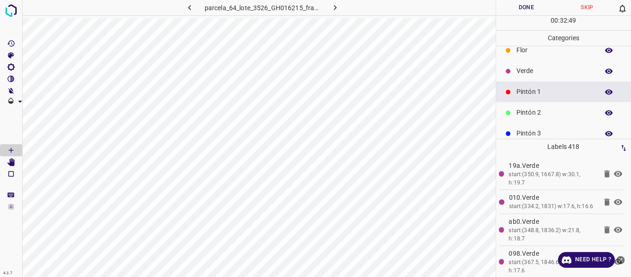
scroll to position [0, 0]
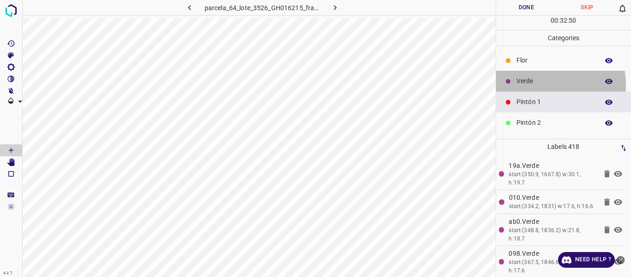
click at [533, 85] on p "Verde" at bounding box center [555, 81] width 78 height 10
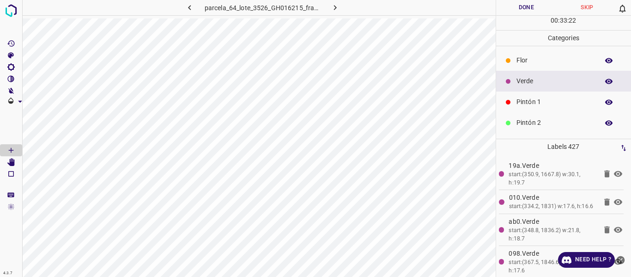
click at [521, 98] on p "Pintón 1" at bounding box center [555, 102] width 78 height 10
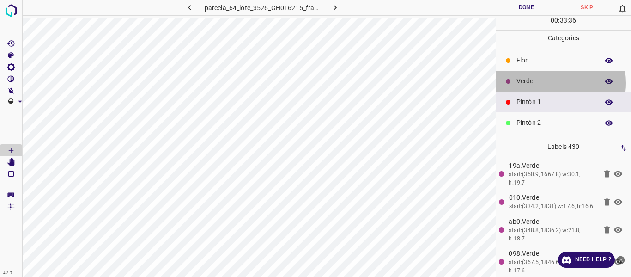
click at [549, 83] on p "Verde" at bounding box center [555, 81] width 78 height 10
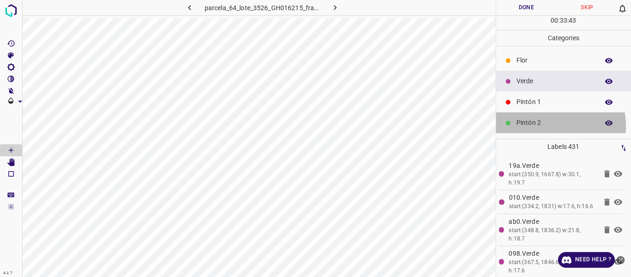
click at [542, 126] on p "Pintón 2" at bounding box center [555, 123] width 78 height 10
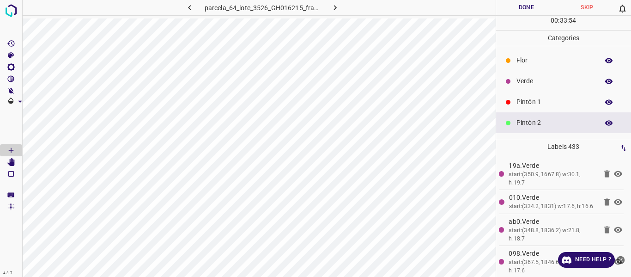
click at [539, 84] on p "Verde" at bounding box center [555, 81] width 78 height 10
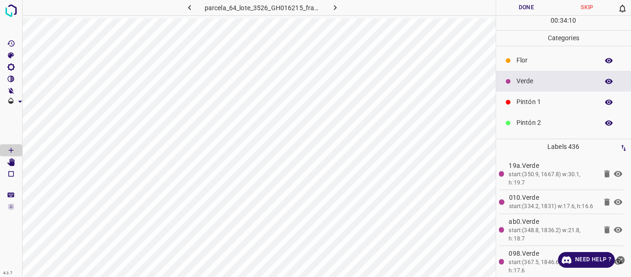
scroll to position [81, 0]
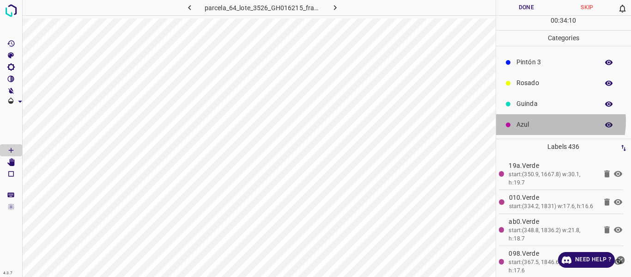
click at [539, 121] on p "Azul" at bounding box center [555, 125] width 78 height 10
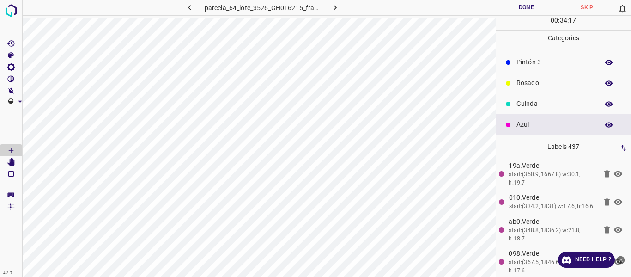
scroll to position [35, 0]
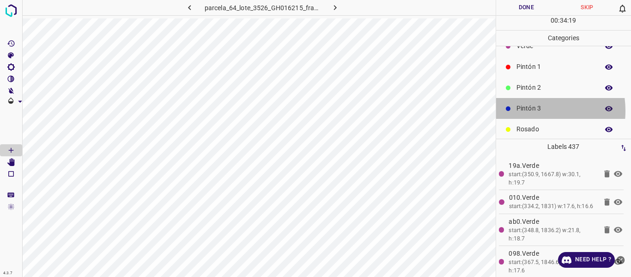
click at [525, 110] on p "Pintón 3" at bounding box center [555, 108] width 78 height 10
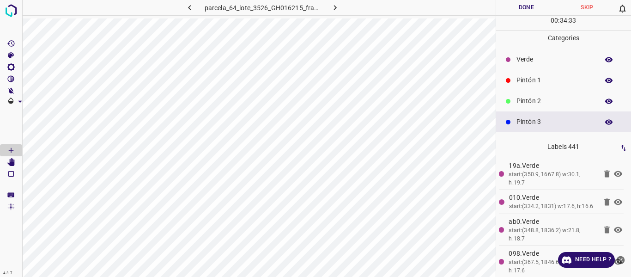
scroll to position [0, 0]
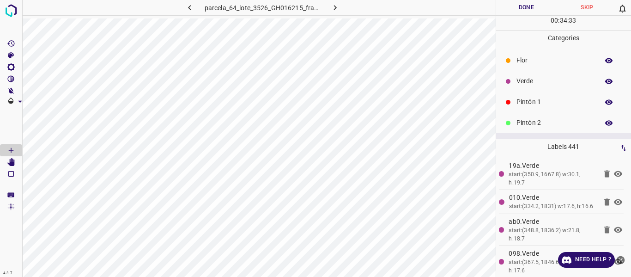
click at [525, 79] on p "Verde" at bounding box center [555, 81] width 78 height 10
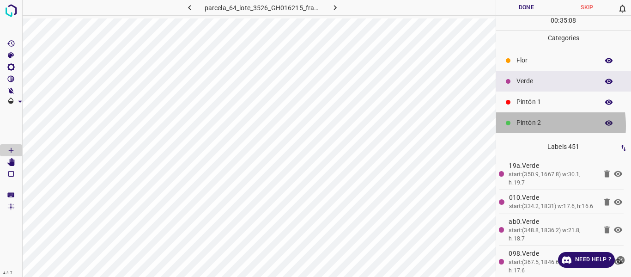
click at [525, 126] on p "Pintón 2" at bounding box center [555, 123] width 78 height 10
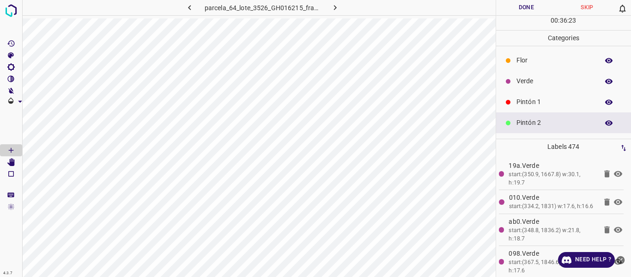
scroll to position [46, 0]
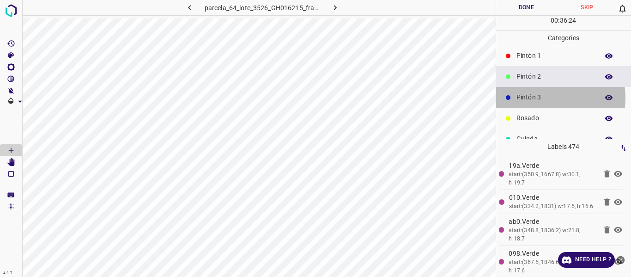
click at [537, 97] on p "Pintón 3" at bounding box center [555, 97] width 78 height 10
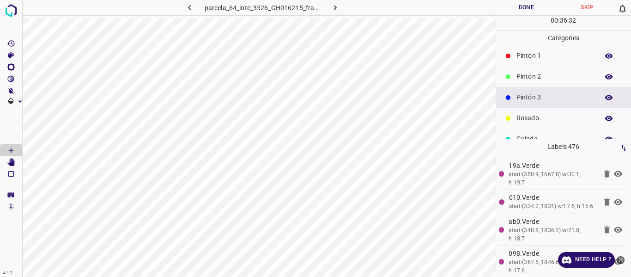
scroll to position [0, 0]
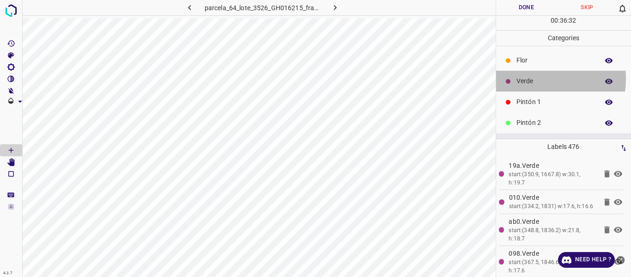
click at [531, 79] on p "Verde" at bounding box center [555, 81] width 78 height 10
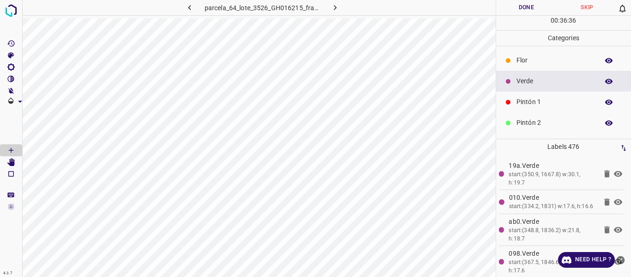
click at [540, 102] on p "Pintón 1" at bounding box center [555, 102] width 78 height 10
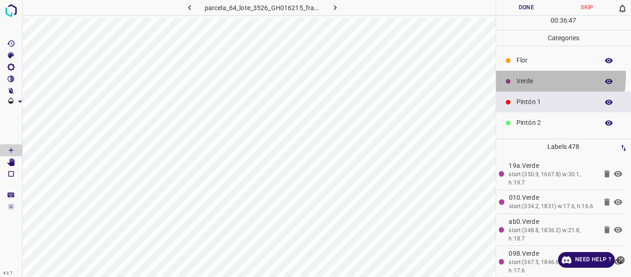
click at [522, 76] on div "Verde" at bounding box center [563, 81] width 135 height 21
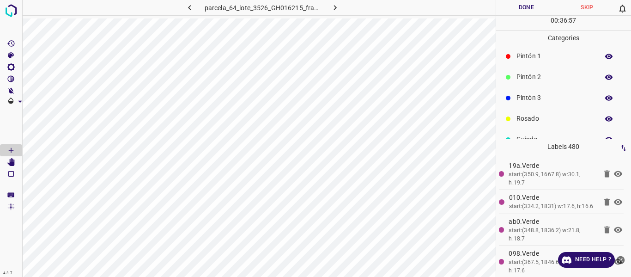
scroll to position [46, 0]
click at [528, 117] on p "Rosado" at bounding box center [555, 118] width 78 height 10
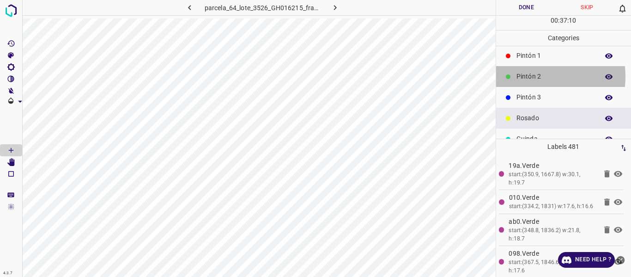
click at [528, 76] on p "Pintón 2" at bounding box center [555, 77] width 78 height 10
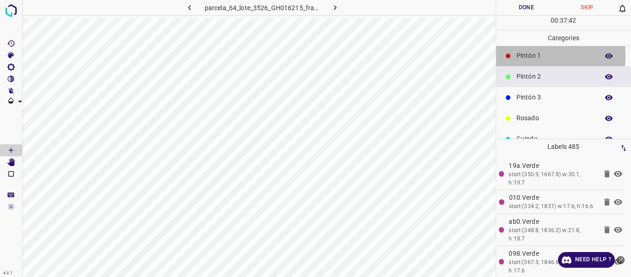
click at [528, 55] on p "Pintón 1" at bounding box center [555, 56] width 78 height 10
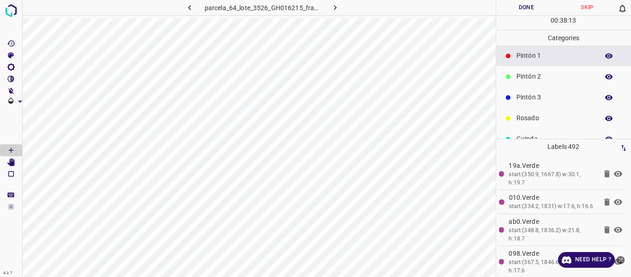
click at [528, 115] on p "Rosado" at bounding box center [555, 118] width 78 height 10
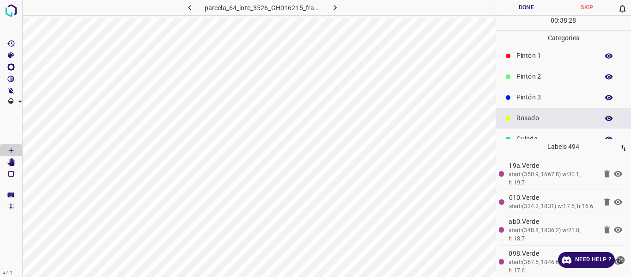
click at [533, 95] on p "Pintón 3" at bounding box center [555, 97] width 78 height 10
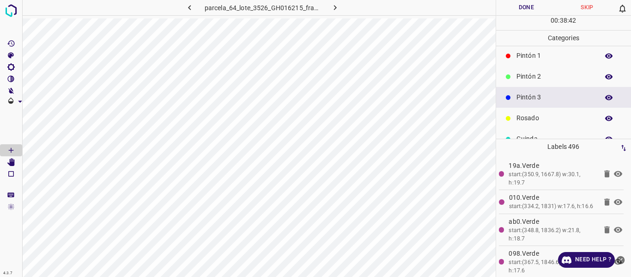
click at [533, 78] on p "Pintón 2" at bounding box center [555, 77] width 78 height 10
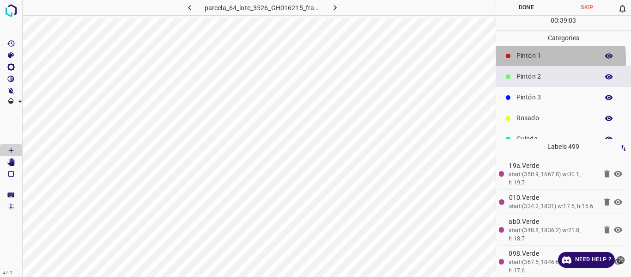
click at [527, 59] on p "Pintón 1" at bounding box center [555, 56] width 78 height 10
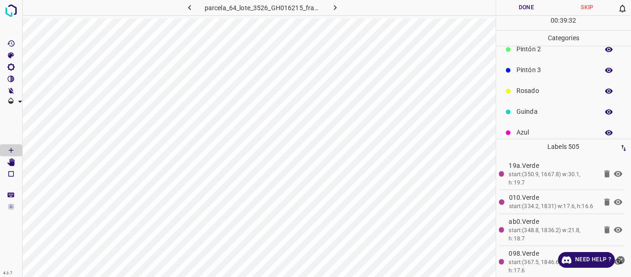
scroll to position [81, 0]
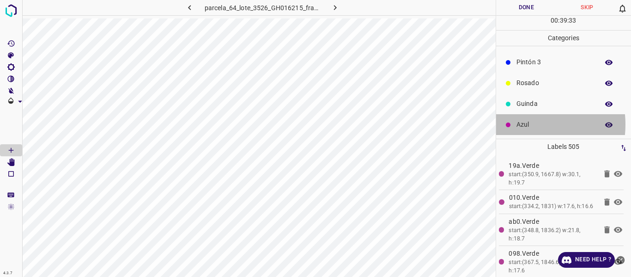
click at [522, 125] on p "Azul" at bounding box center [555, 125] width 78 height 10
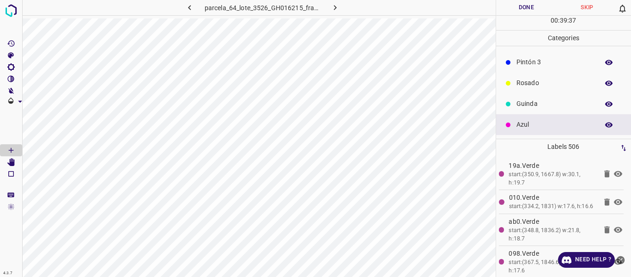
click at [532, 84] on p "Rosado" at bounding box center [555, 83] width 78 height 10
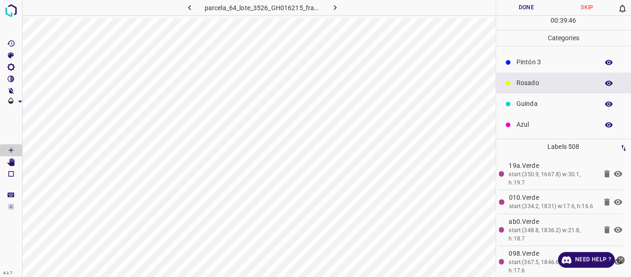
scroll to position [0, 0]
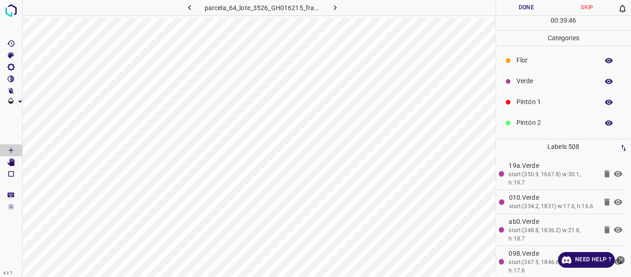
click at [530, 99] on p "Pintón 1" at bounding box center [555, 102] width 78 height 10
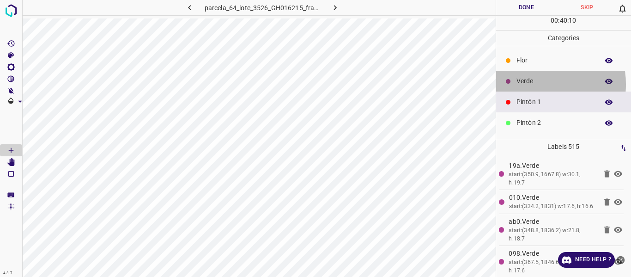
click at [530, 84] on p "Verde" at bounding box center [555, 81] width 78 height 10
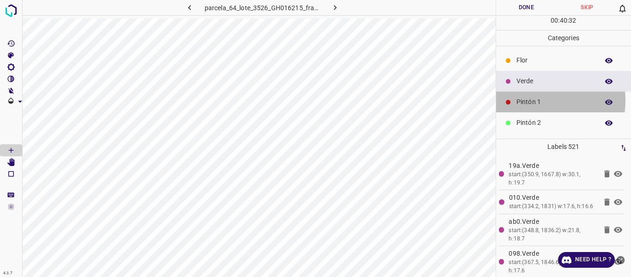
click at [529, 101] on p "Pintón 1" at bounding box center [555, 102] width 78 height 10
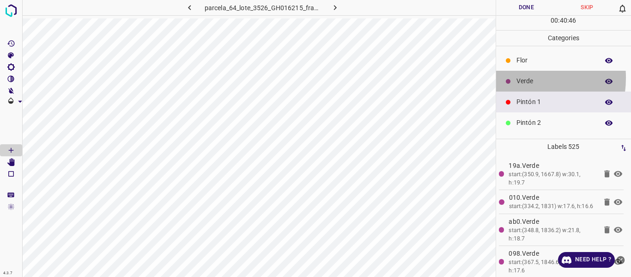
click at [518, 78] on p "Verde" at bounding box center [555, 81] width 78 height 10
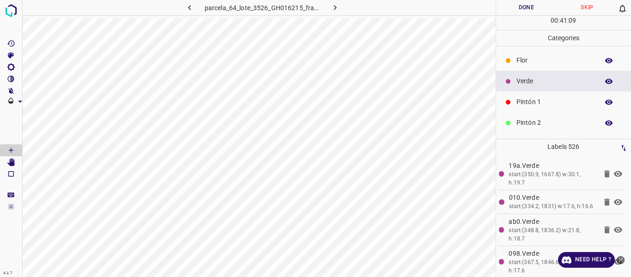
scroll to position [81, 0]
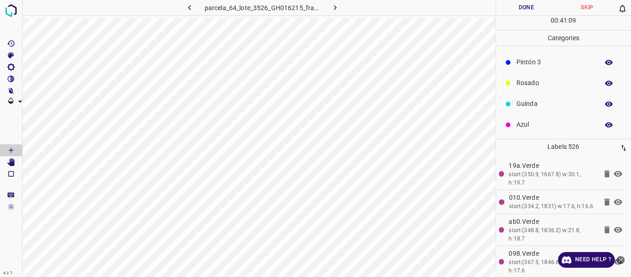
click at [523, 127] on p "Azul" at bounding box center [555, 125] width 78 height 10
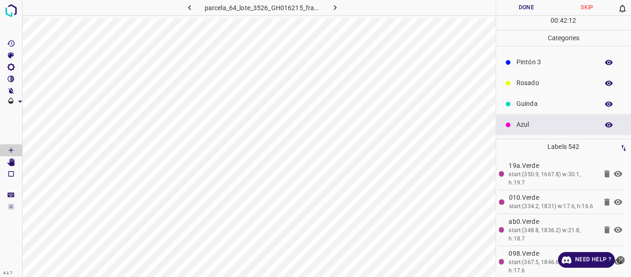
click at [535, 81] on p "Rosado" at bounding box center [555, 83] width 78 height 10
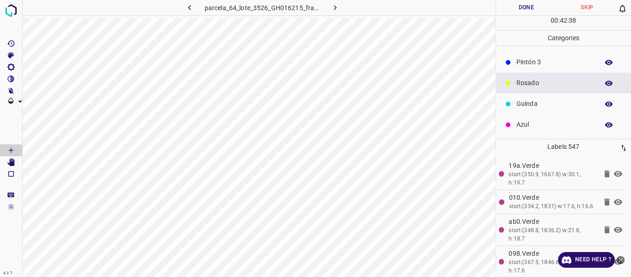
click at [527, 67] on p "Pintón 3" at bounding box center [555, 62] width 78 height 10
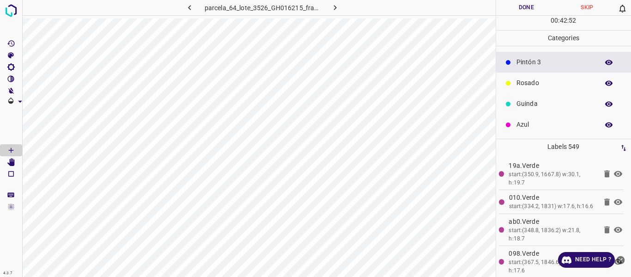
scroll to position [35, 0]
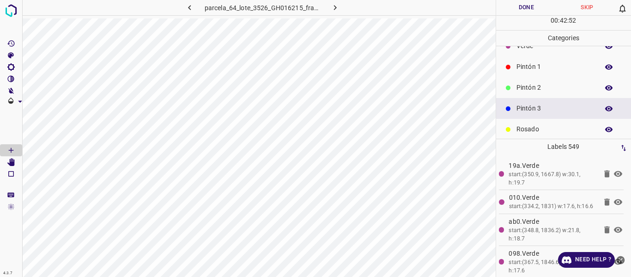
click at [538, 86] on p "Pintón 2" at bounding box center [555, 88] width 78 height 10
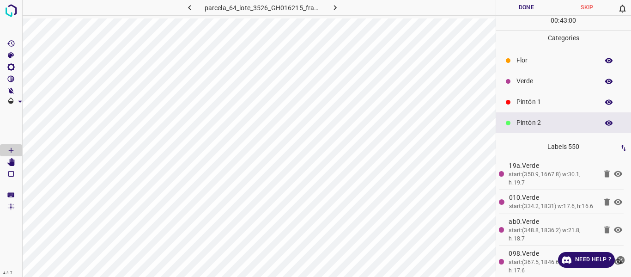
click at [531, 101] on p "Pintón 1" at bounding box center [555, 102] width 78 height 10
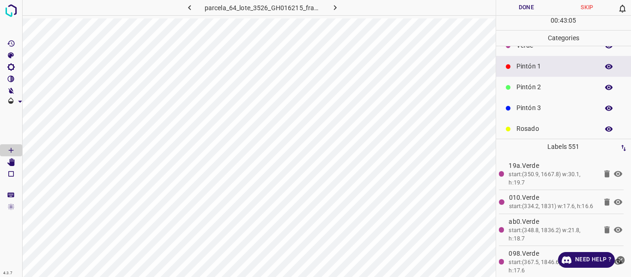
scroll to position [81, 0]
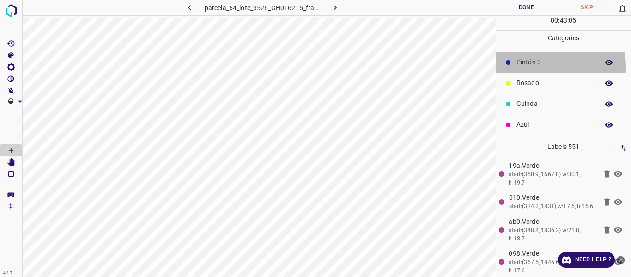
click at [529, 67] on p "Pintón 3" at bounding box center [555, 62] width 78 height 10
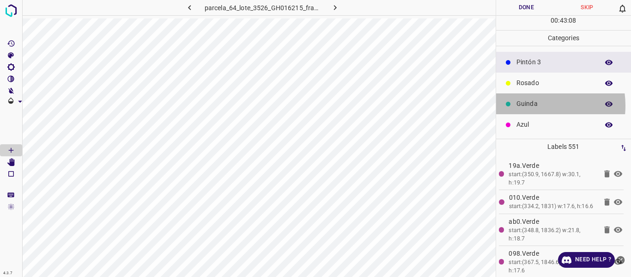
click at [529, 105] on p "Guinda" at bounding box center [555, 104] width 78 height 10
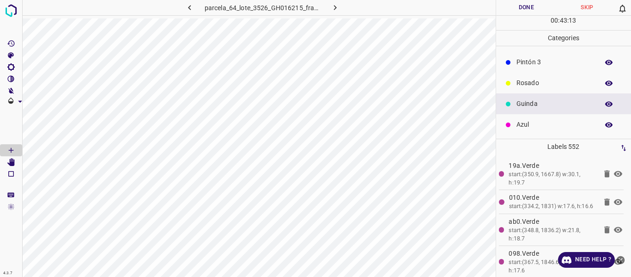
click at [535, 70] on div "Pintón 3" at bounding box center [563, 62] width 135 height 21
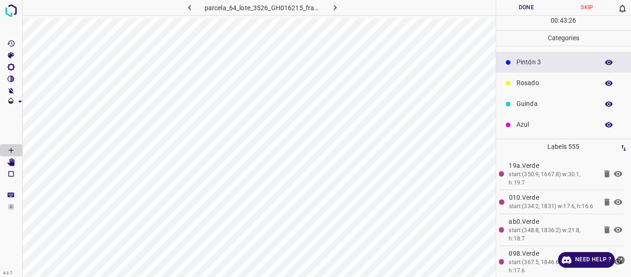
click at [516, 83] on p "Rosado" at bounding box center [555, 83] width 78 height 10
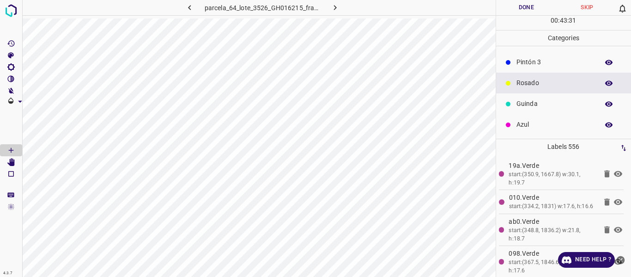
scroll to position [0, 0]
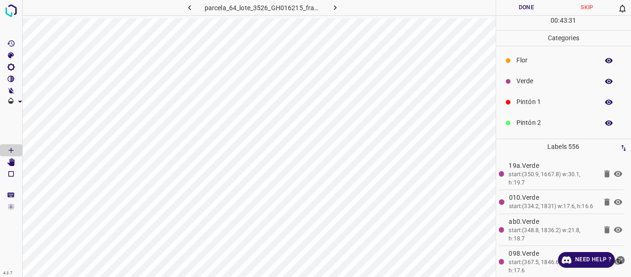
click at [536, 100] on p "Pintón 1" at bounding box center [555, 102] width 78 height 10
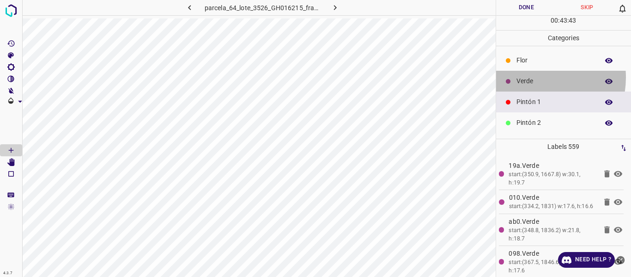
click at [532, 77] on p "Verde" at bounding box center [555, 81] width 78 height 10
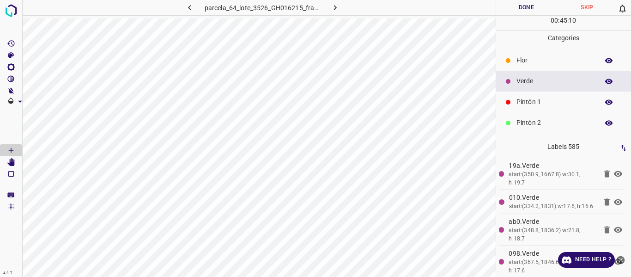
scroll to position [81, 0]
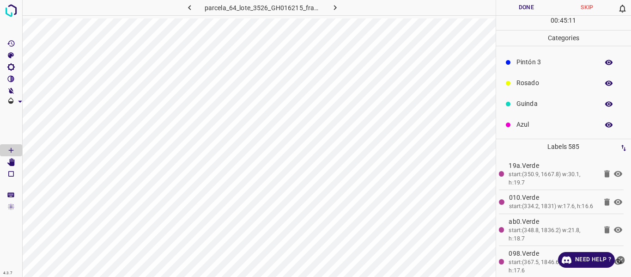
click at [537, 123] on p "Azul" at bounding box center [555, 125] width 78 height 10
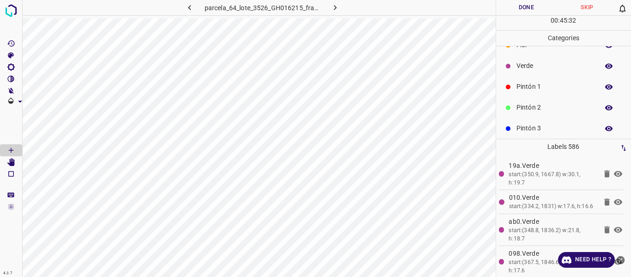
scroll to position [0, 0]
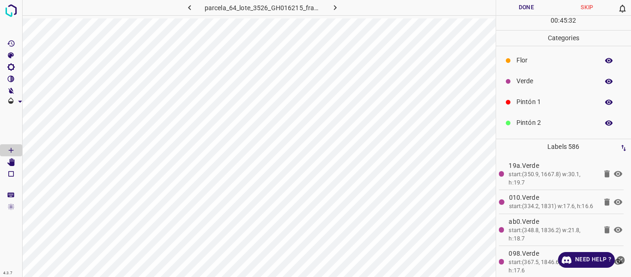
click at [528, 82] on p "Verde" at bounding box center [555, 81] width 78 height 10
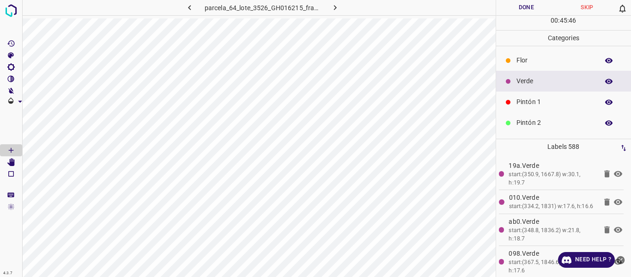
scroll to position [81, 0]
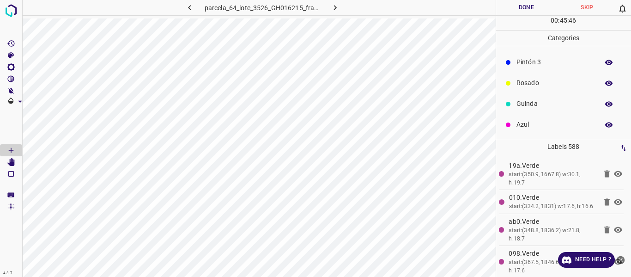
click at [535, 102] on p "Guinda" at bounding box center [555, 104] width 78 height 10
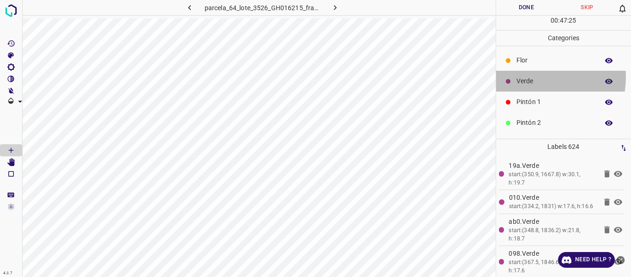
click at [528, 77] on p "Verde" at bounding box center [555, 81] width 78 height 10
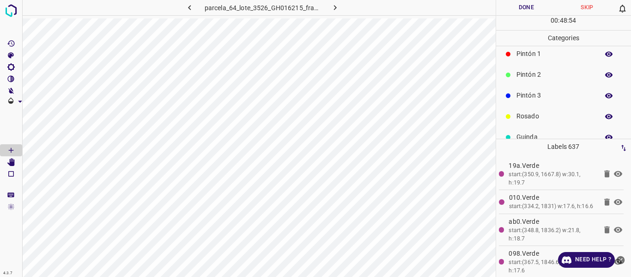
scroll to position [81, 0]
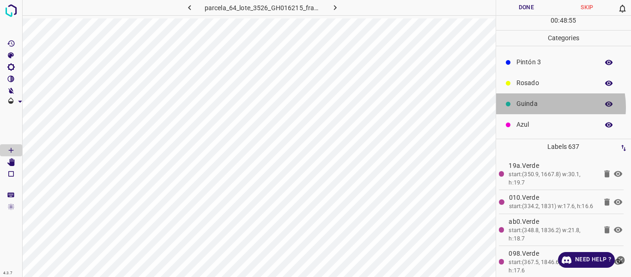
click at [539, 107] on p "Guinda" at bounding box center [555, 104] width 78 height 10
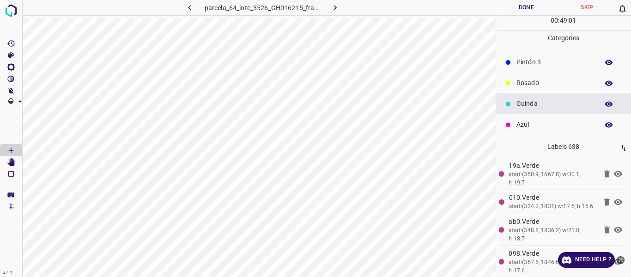
scroll to position [0, 0]
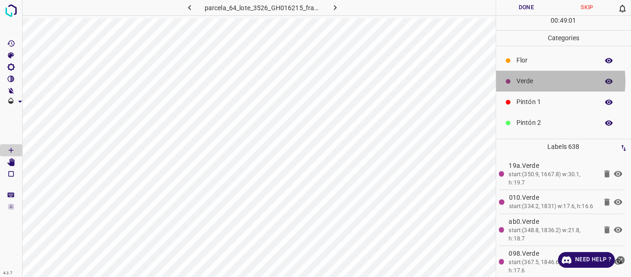
click at [541, 81] on p "Verde" at bounding box center [555, 81] width 78 height 10
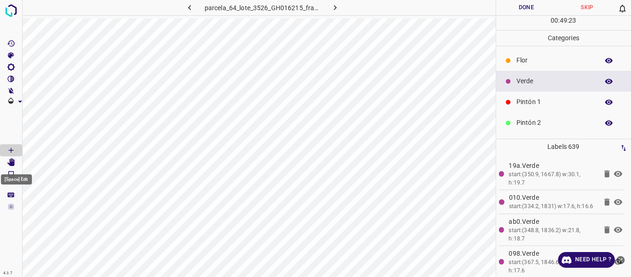
click at [10, 159] on icon "[Space] Edit" at bounding box center [11, 162] width 8 height 8
click at [13, 149] on icon "[Space] Draw" at bounding box center [11, 150] width 8 height 8
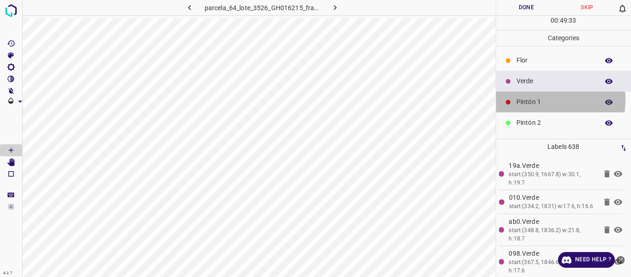
click at [526, 99] on p "Pintón 1" at bounding box center [555, 102] width 78 height 10
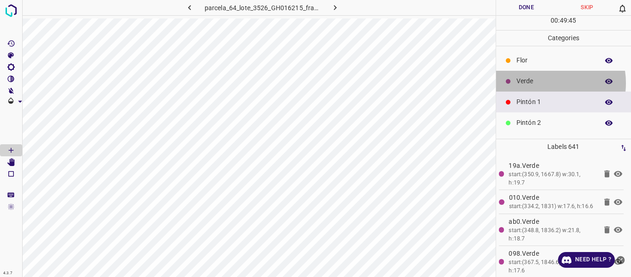
click at [541, 80] on p "Verde" at bounding box center [555, 81] width 78 height 10
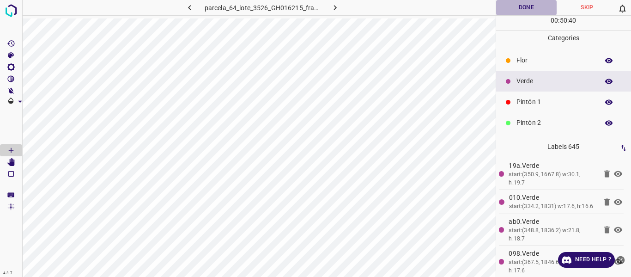
click at [529, 7] on button "Done" at bounding box center [526, 7] width 61 height 15
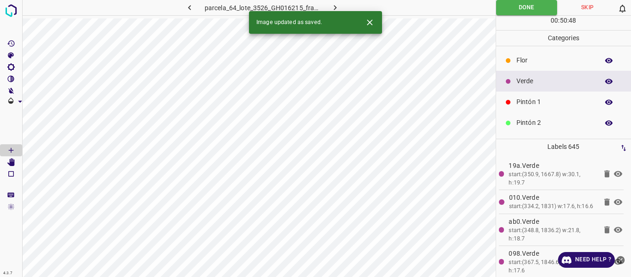
drag, startPoint x: 341, startPoint y: 4, endPoint x: 348, endPoint y: 6, distance: 7.2
click at [340, 4] on button "button" at bounding box center [336, 7] width 30 height 15
